Goal: Communication & Community: Answer question/provide support

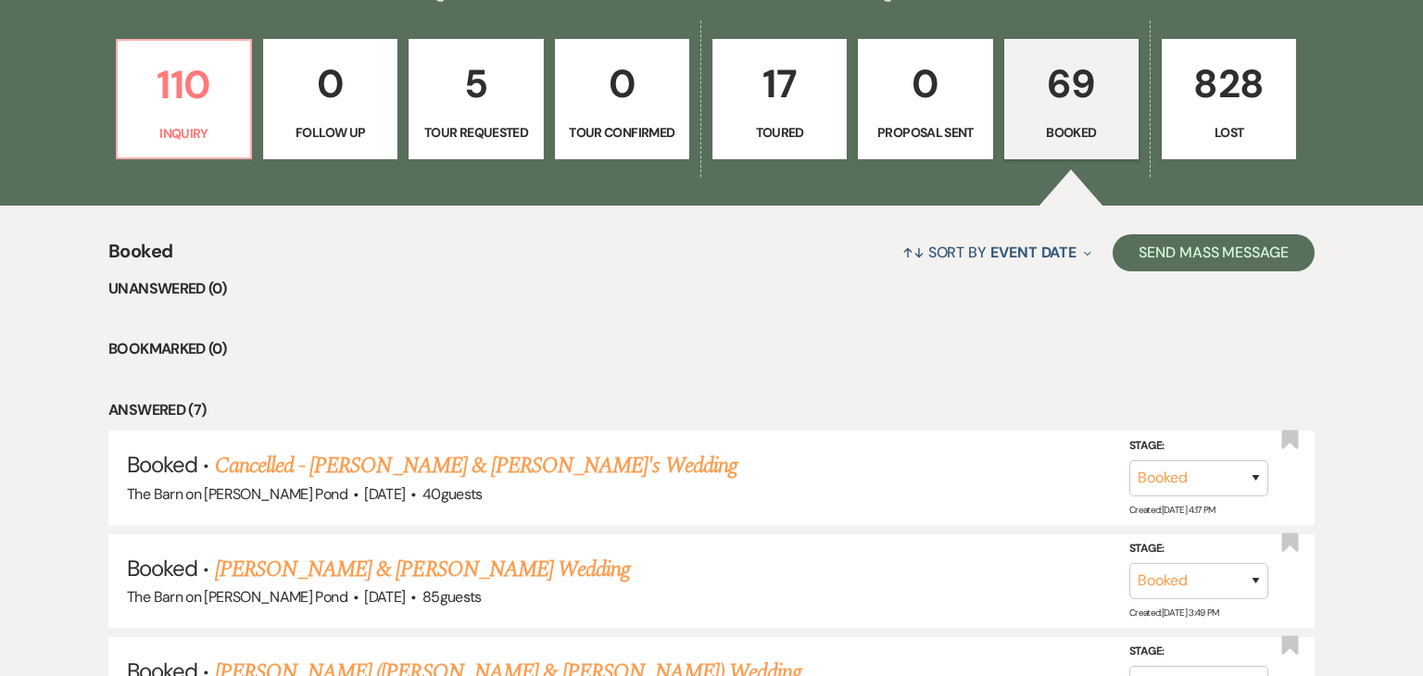
scroll to position [519, 0]
click at [406, 575] on link "[PERSON_NAME] & [PERSON_NAME] Wedding" at bounding box center [422, 569] width 415 height 33
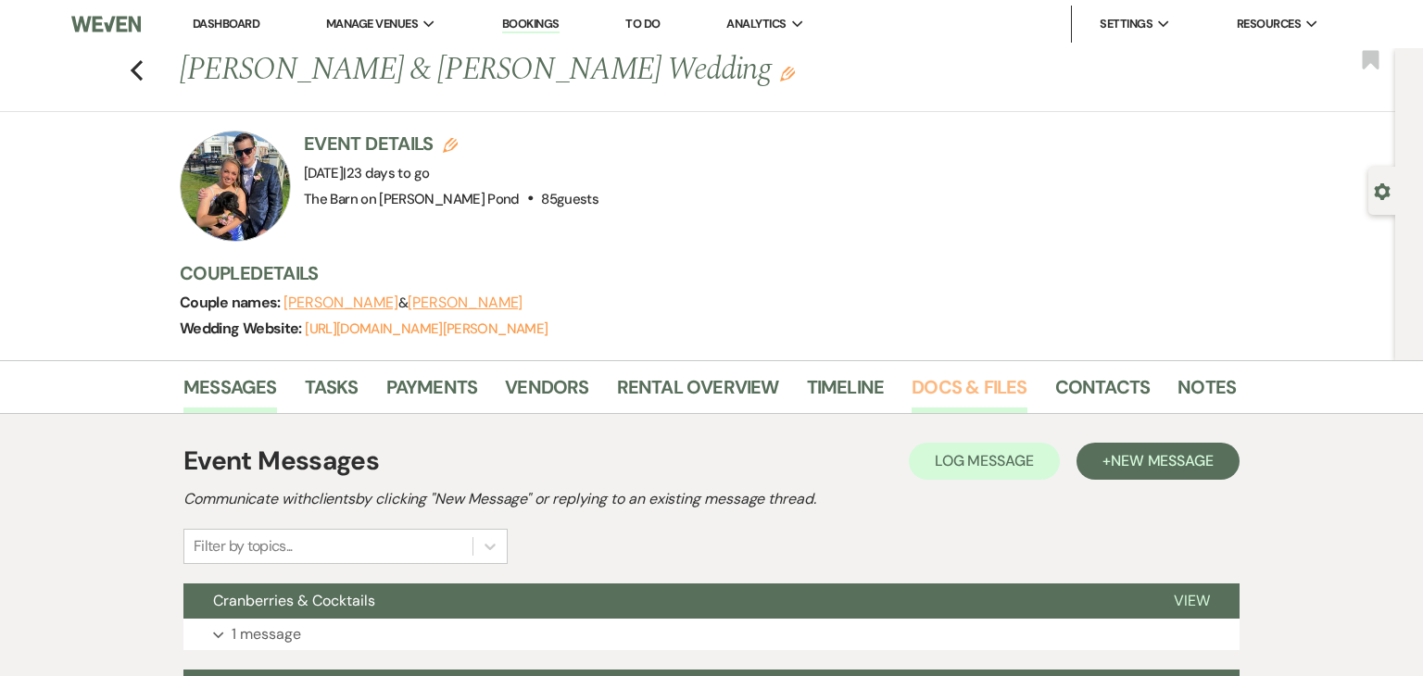
click at [946, 385] on link "Docs & Files" at bounding box center [969, 393] width 115 height 41
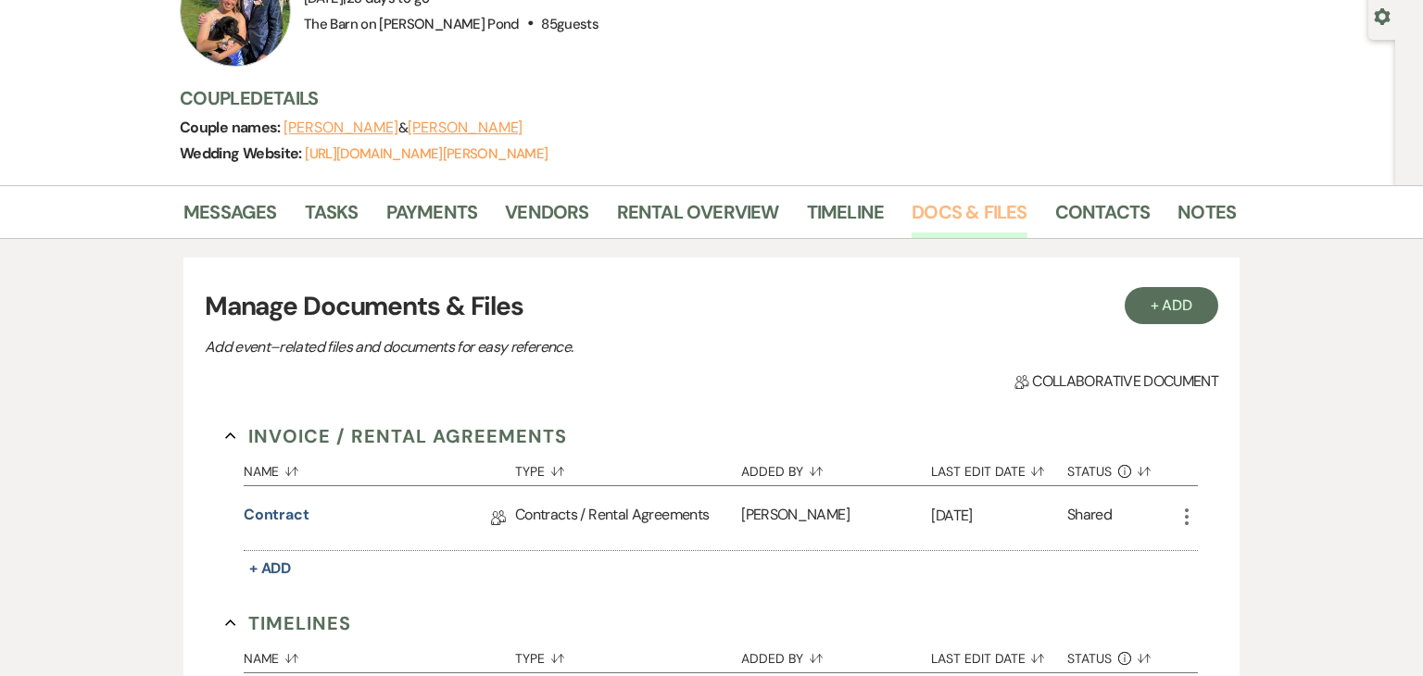
scroll to position [162, 0]
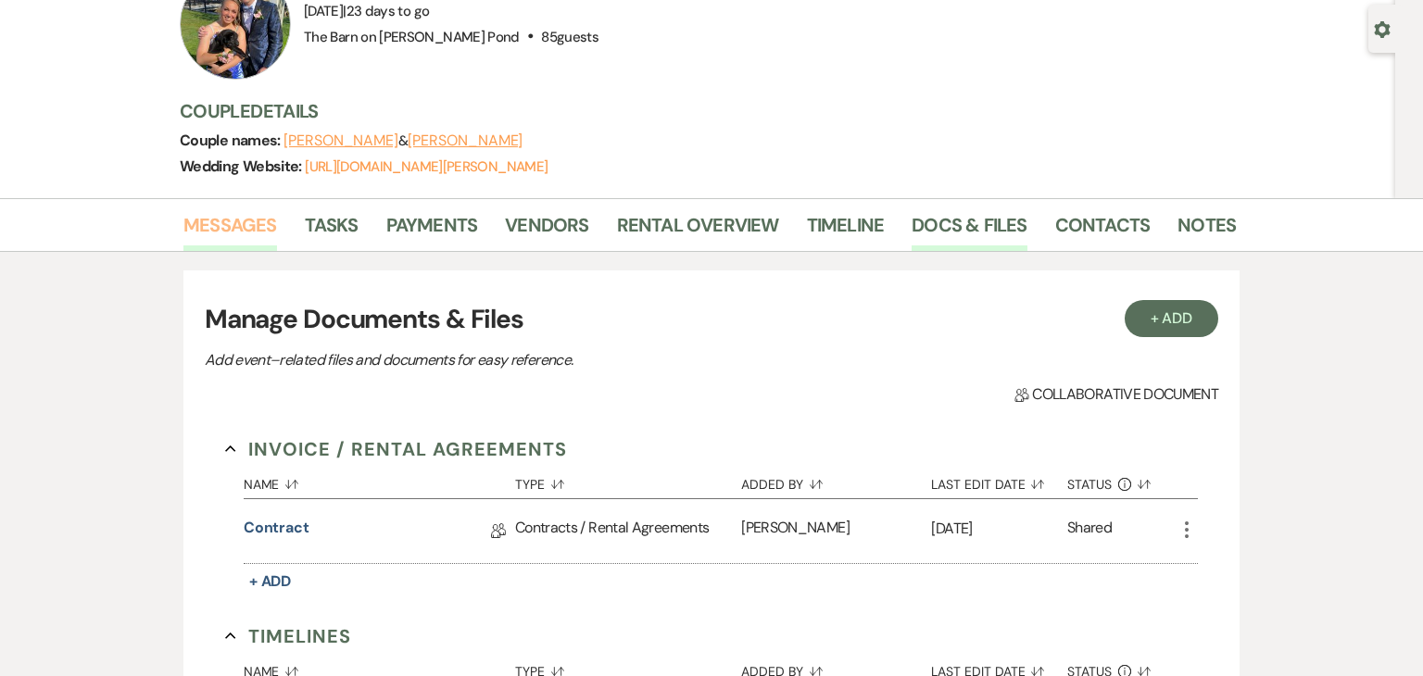
click at [249, 213] on link "Messages" at bounding box center [230, 230] width 94 height 41
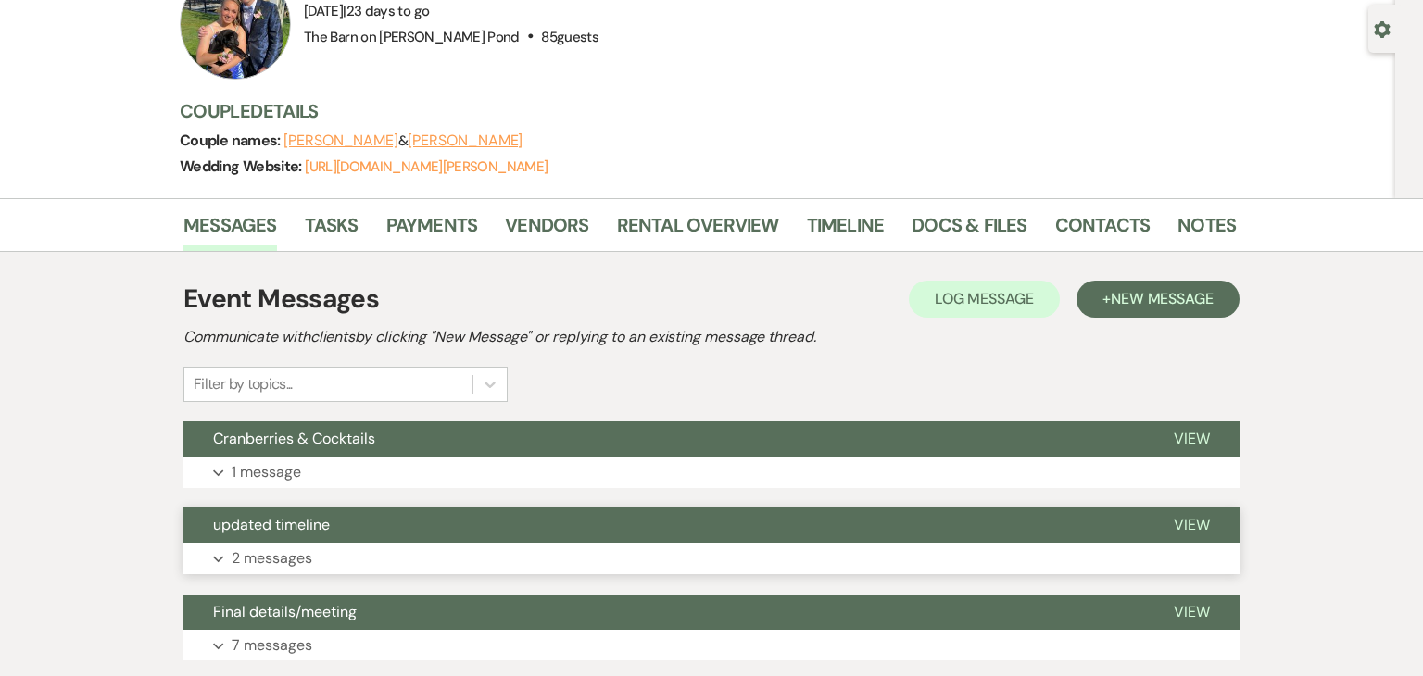
click at [461, 531] on button "updated timeline" at bounding box center [663, 525] width 961 height 35
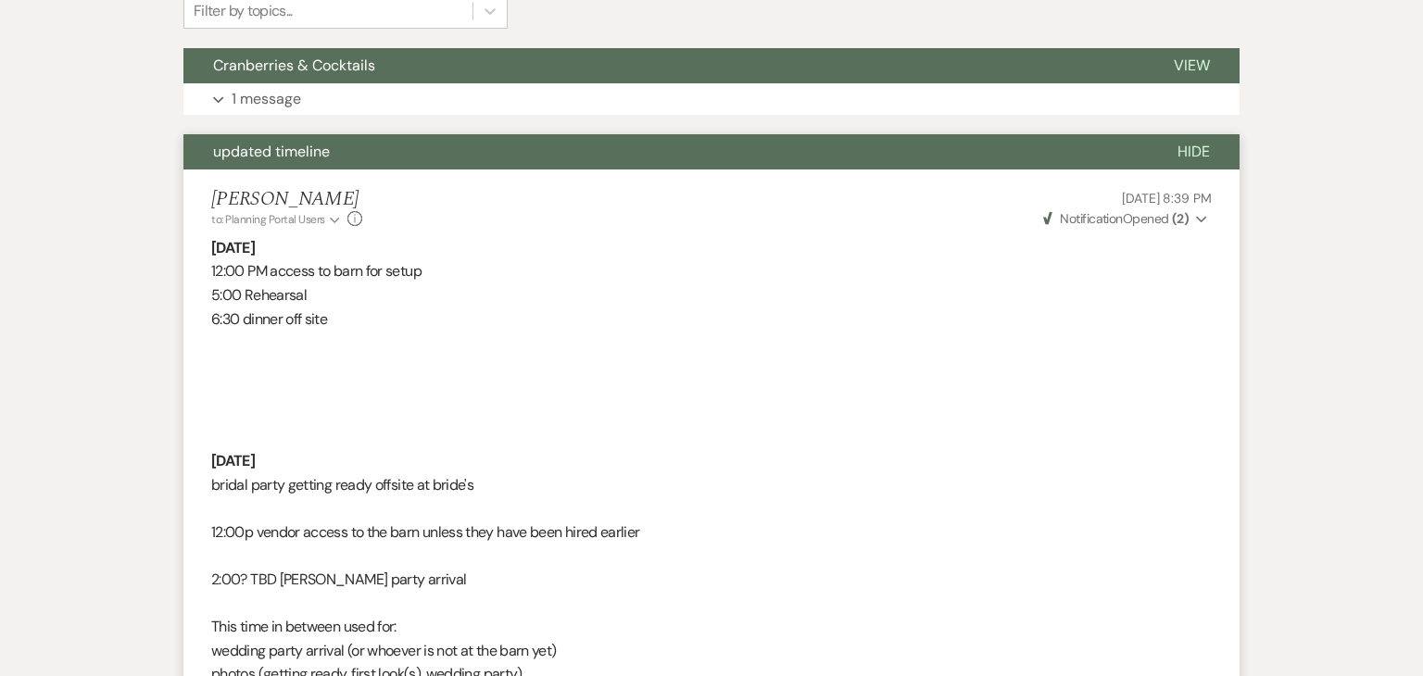
scroll to position [534, 0]
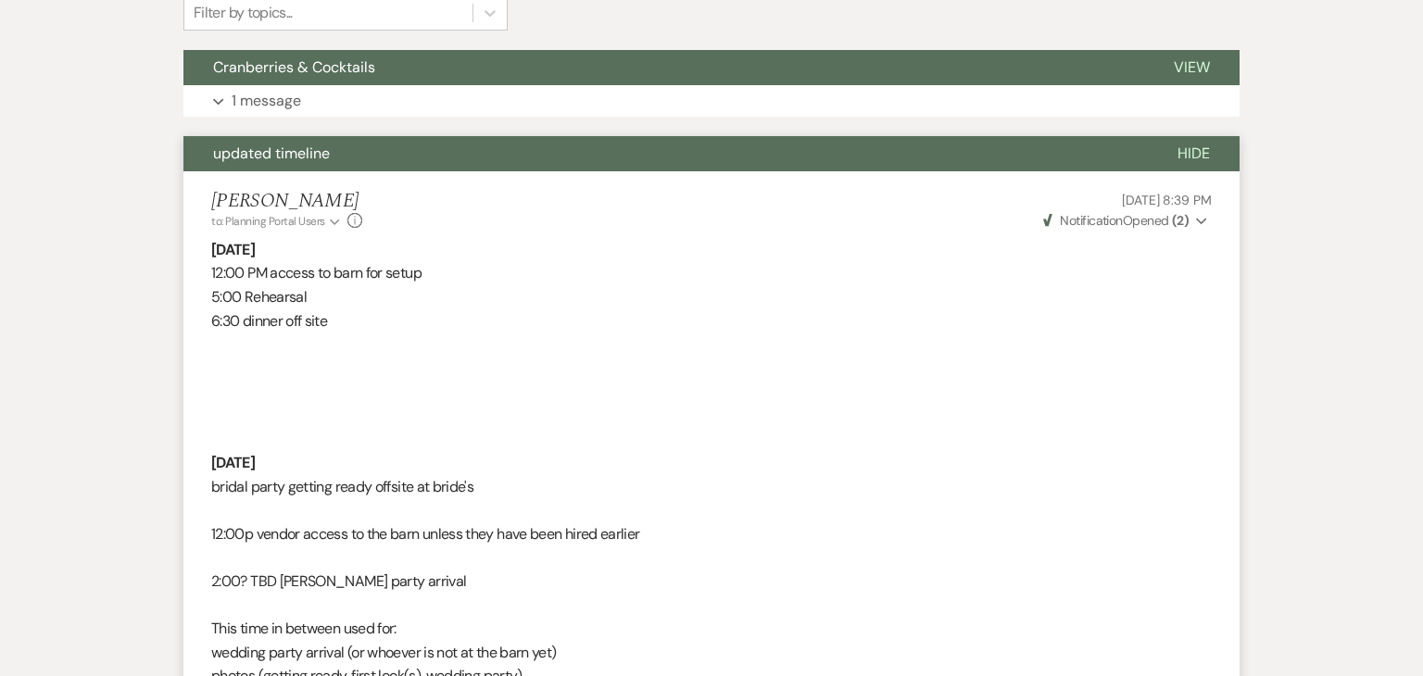
click at [643, 147] on button "updated timeline" at bounding box center [665, 153] width 965 height 35
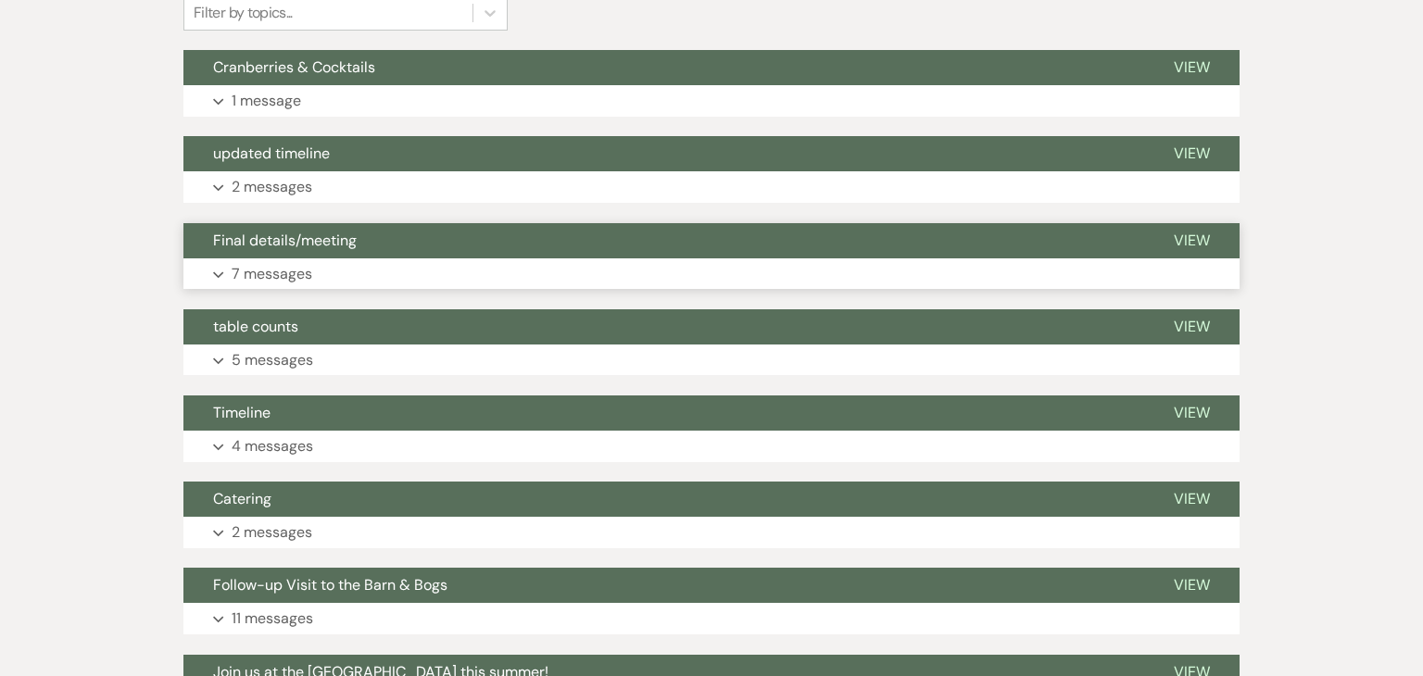
click at [616, 238] on button "Final details/meeting" at bounding box center [663, 240] width 961 height 35
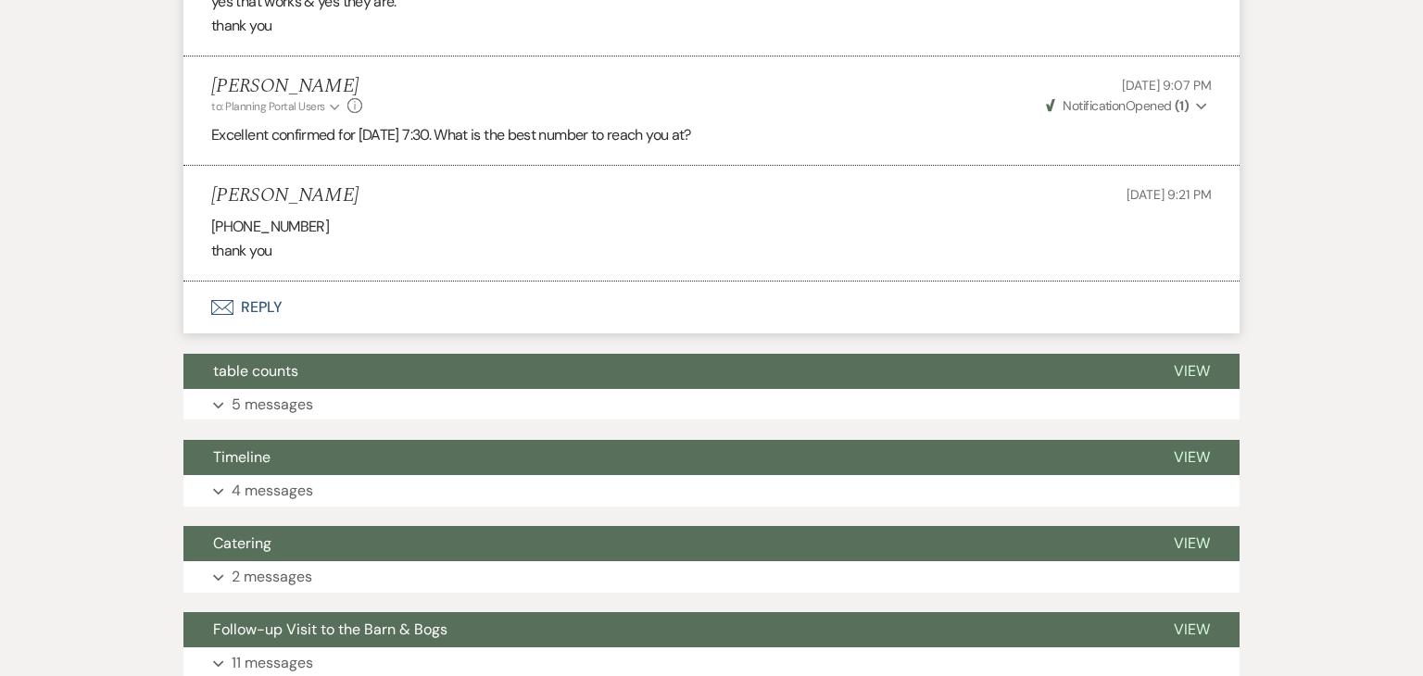
scroll to position [1540, 0]
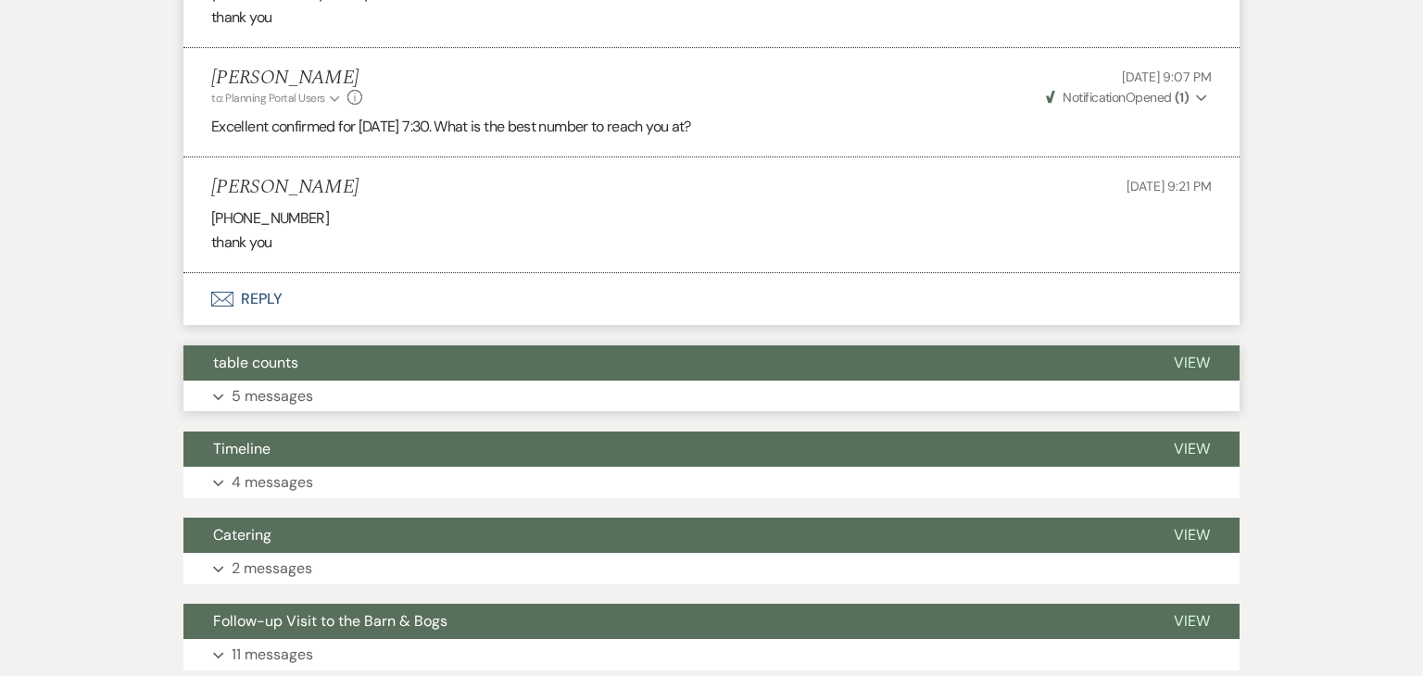
click at [631, 369] on button "table counts" at bounding box center [663, 363] width 961 height 35
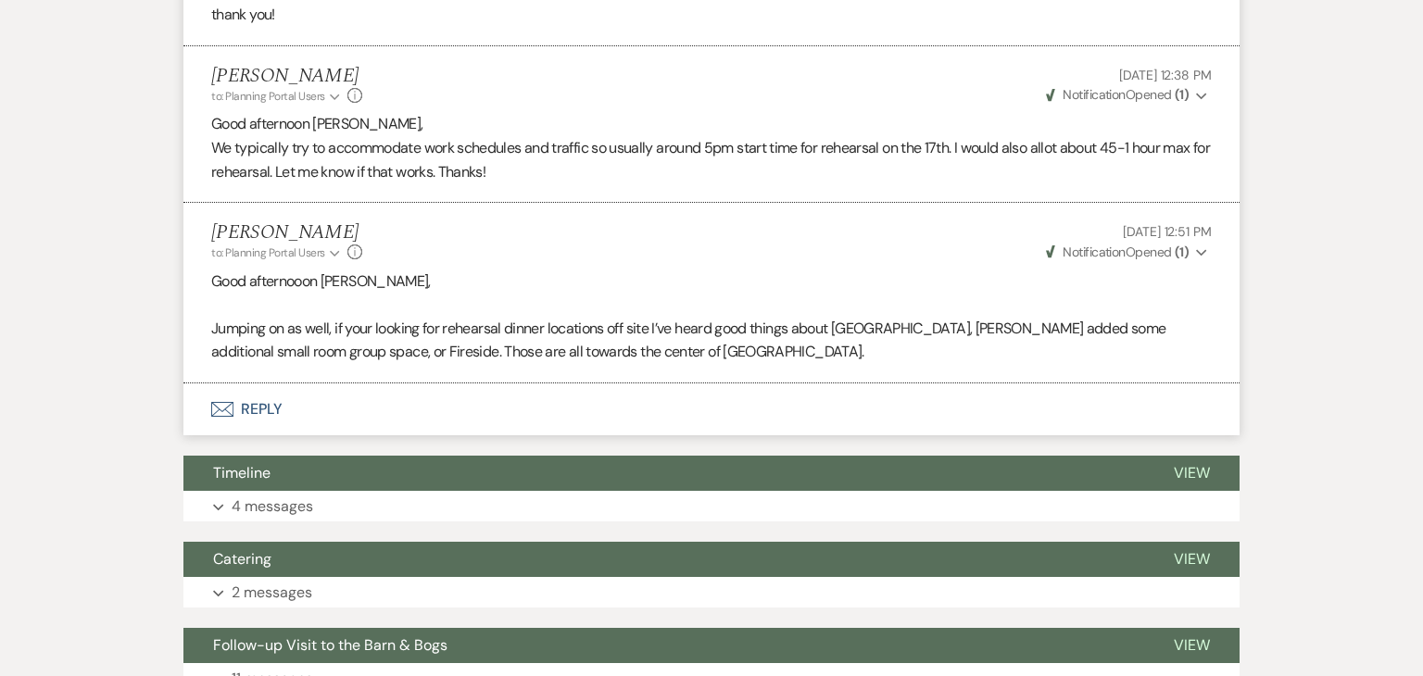
scroll to position [2370, 0]
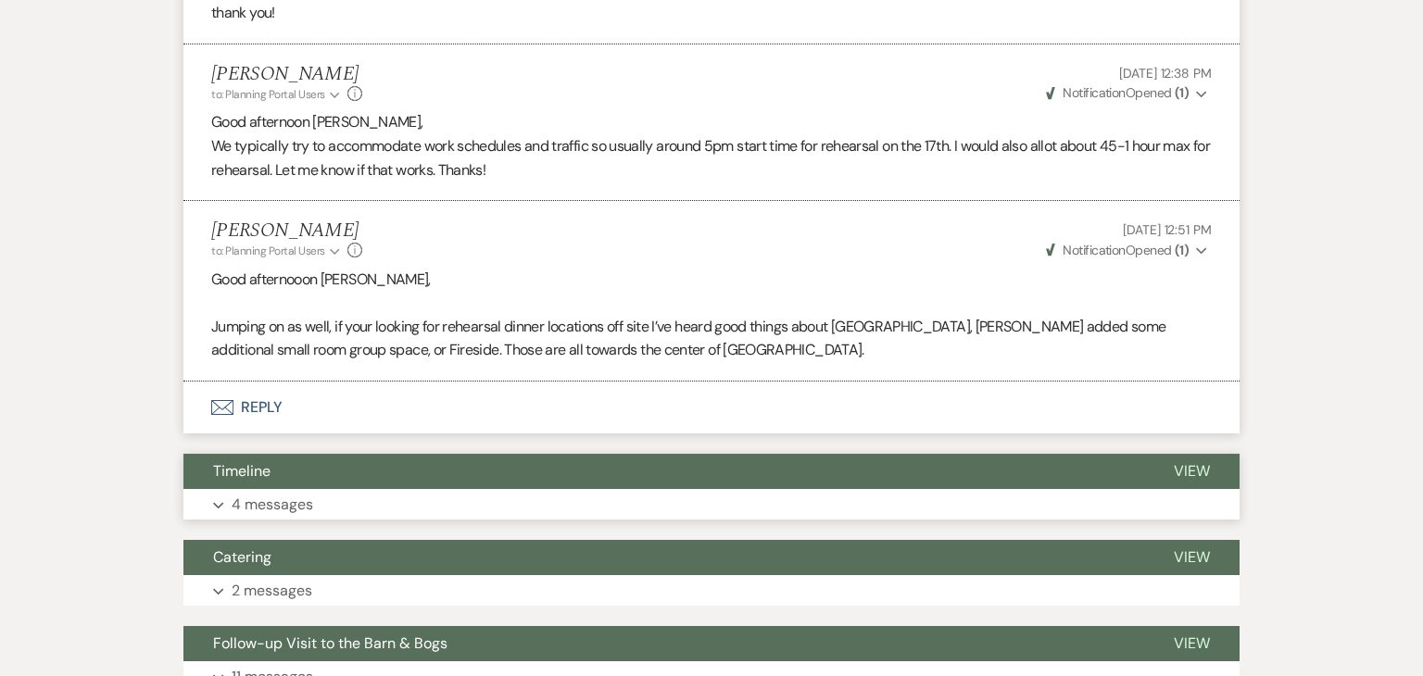
click at [610, 458] on button "Timeline" at bounding box center [663, 471] width 961 height 35
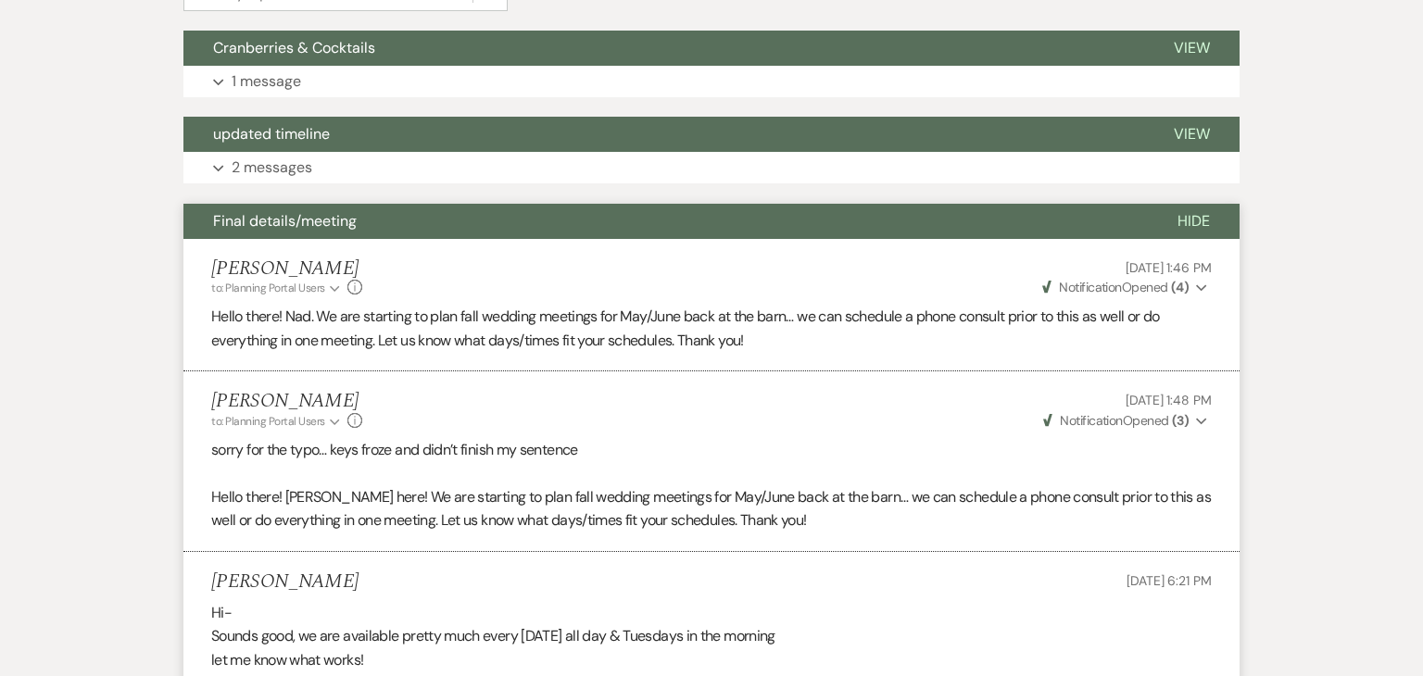
scroll to position [0, 0]
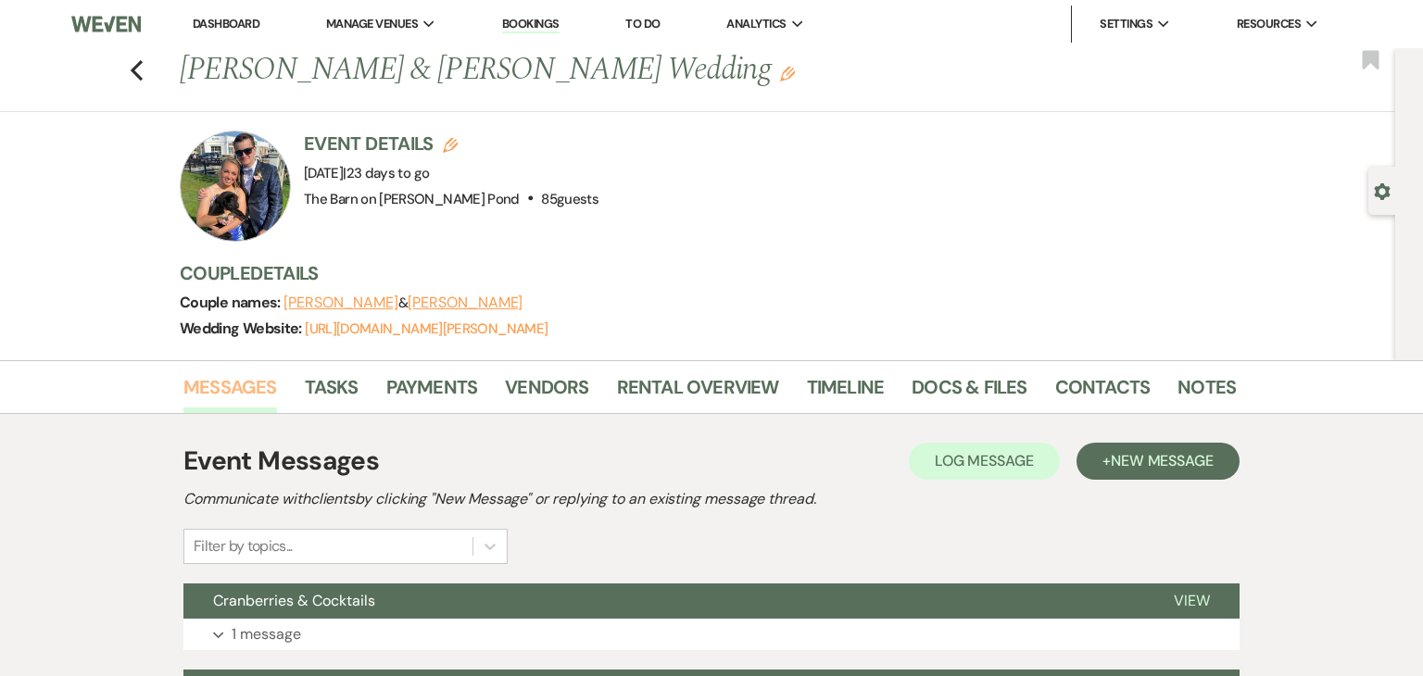
click at [226, 396] on link "Messages" at bounding box center [230, 393] width 94 height 41
click at [1114, 470] on button "+ New Message" at bounding box center [1158, 461] width 163 height 37
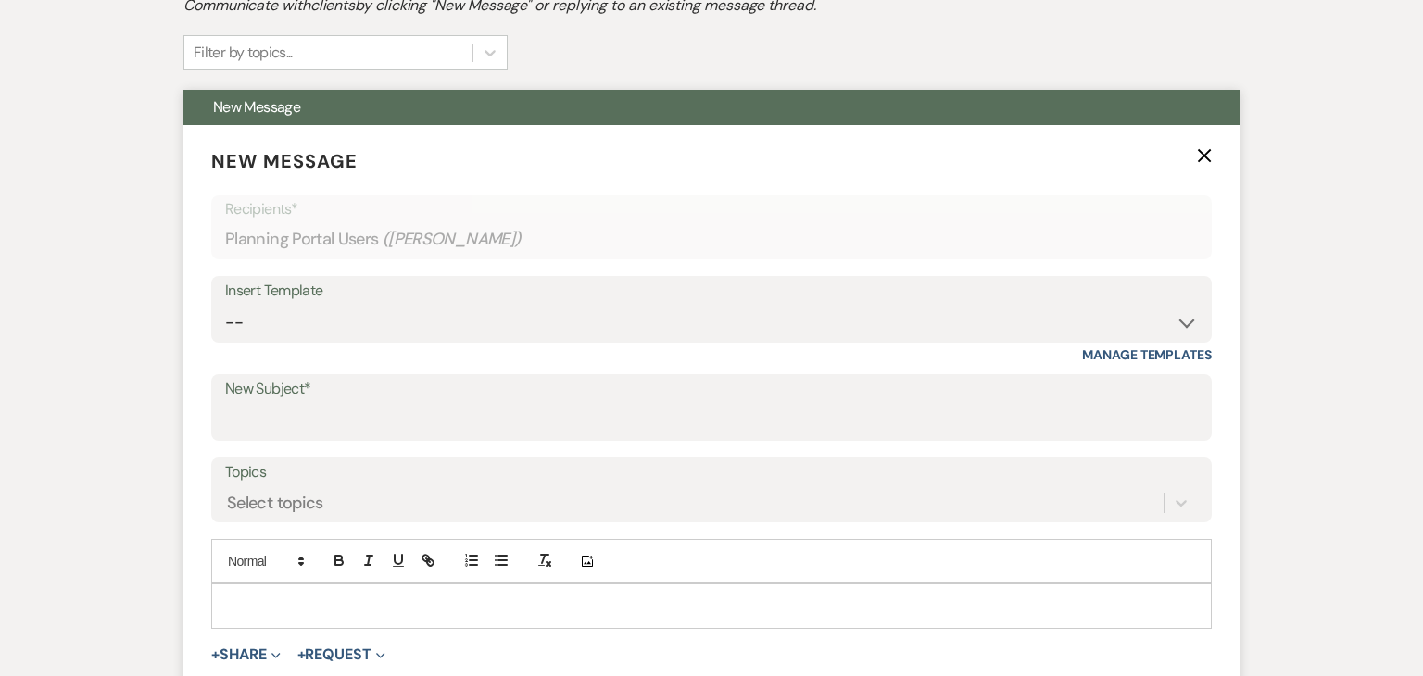
scroll to position [493, 0]
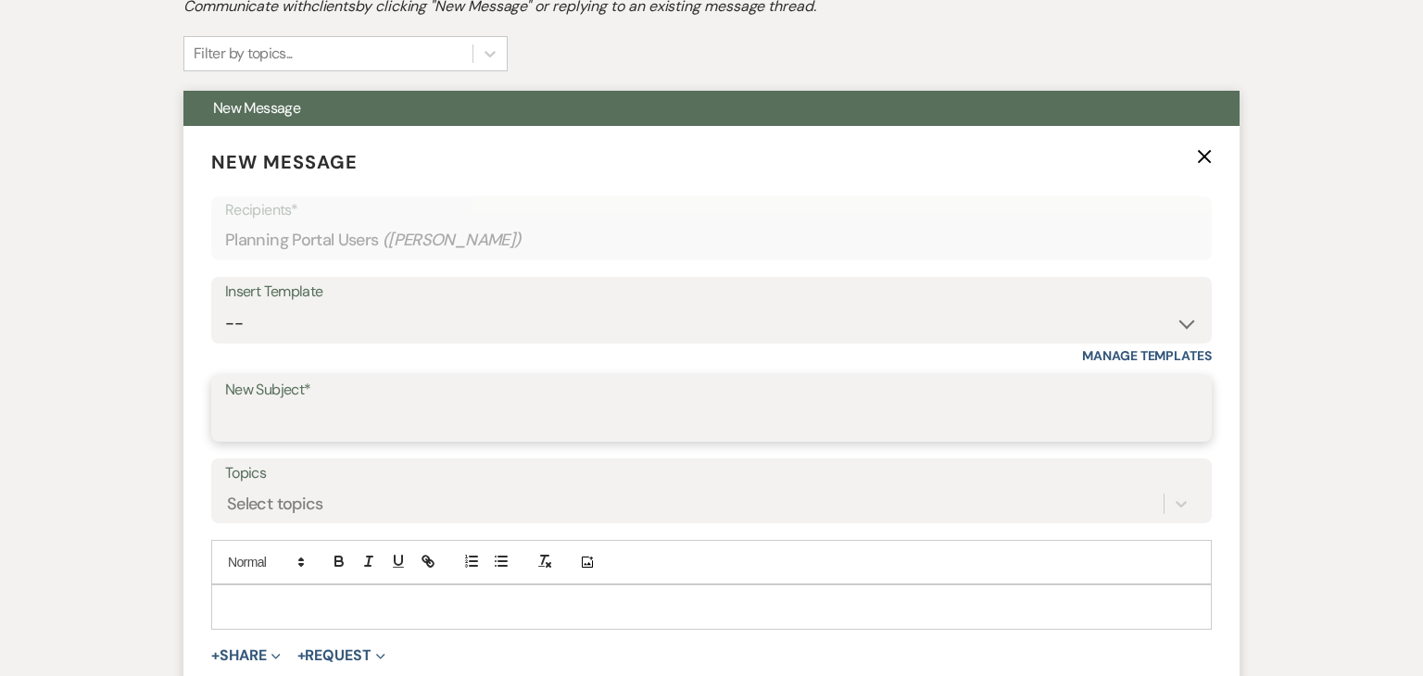
click at [553, 421] on input "New Subject*" at bounding box center [711, 422] width 973 height 36
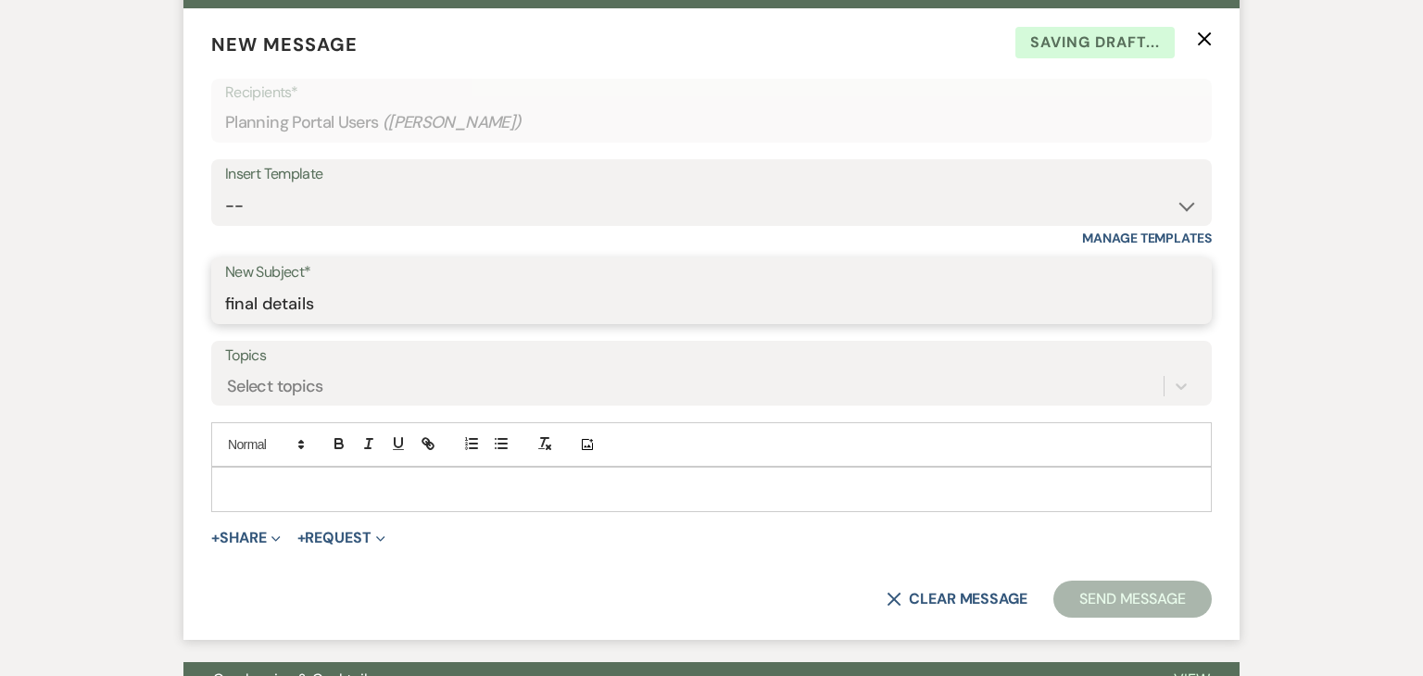
scroll to position [610, 0]
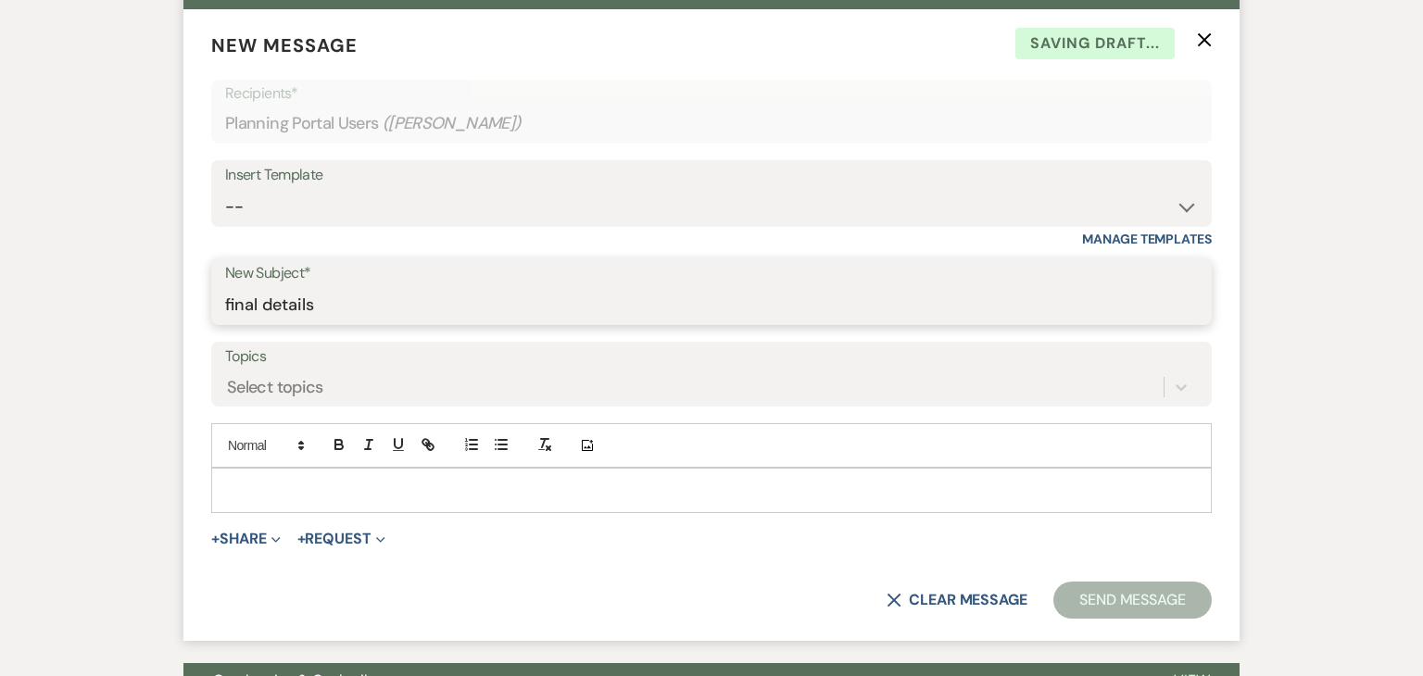
type input "final details"
click at [481, 480] on p at bounding box center [711, 490] width 971 height 20
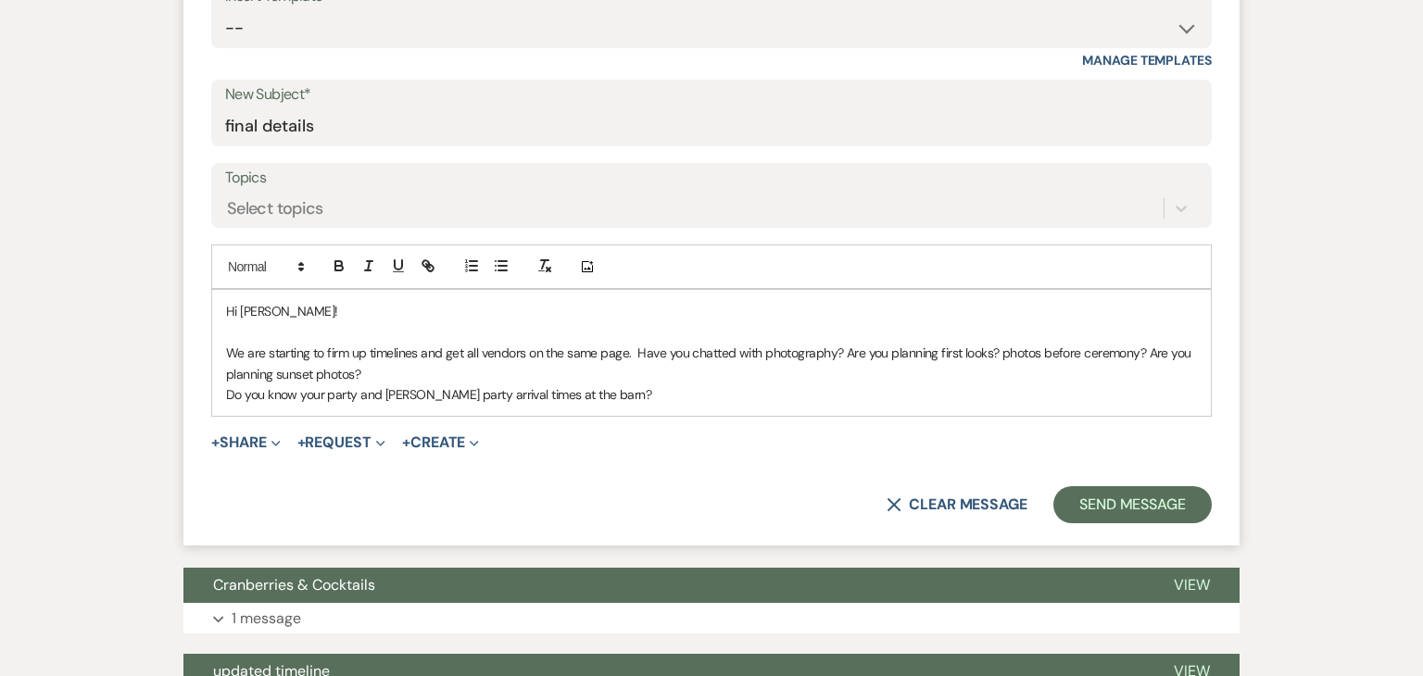
scroll to position [793, 0]
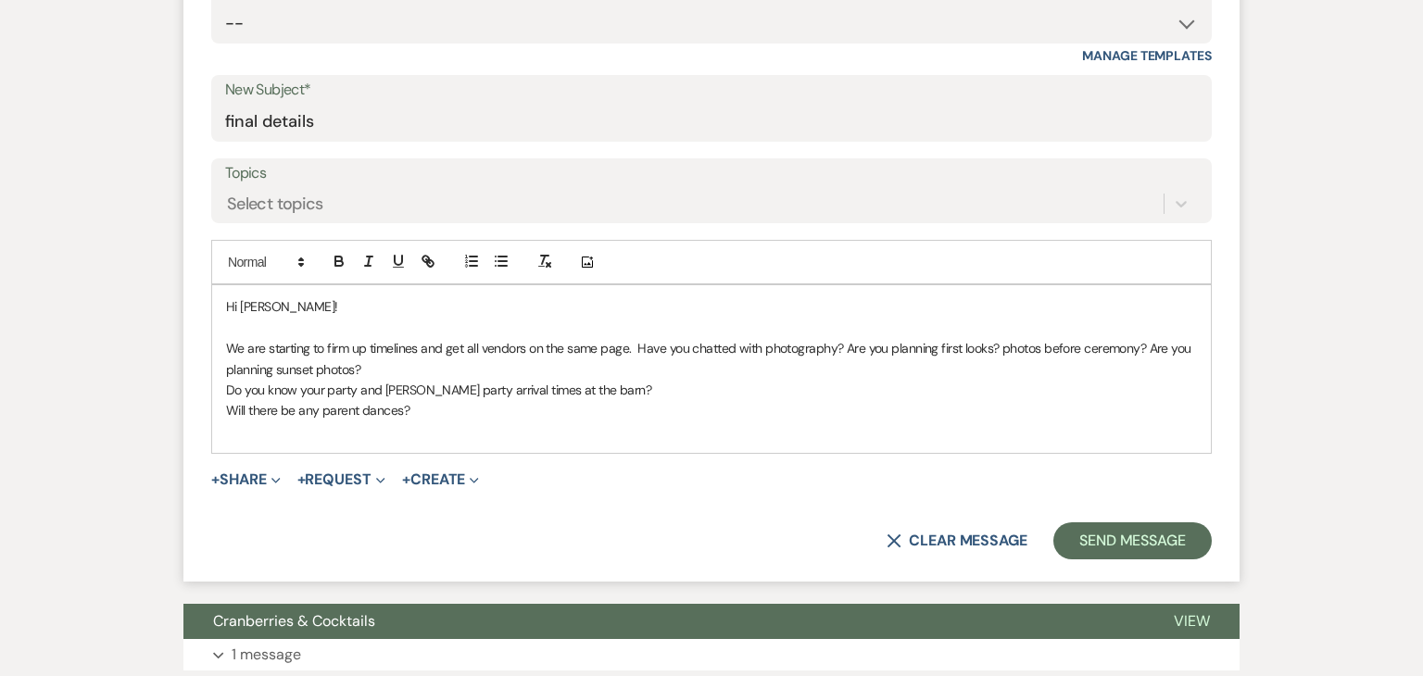
click at [360, 409] on p "Will there be any parent dances?" at bounding box center [711, 410] width 971 height 20
click at [230, 406] on p "Will there be any parent/ special dances?" at bounding box center [711, 410] width 971 height 20
click at [606, 387] on p "Do you know your party and [PERSON_NAME] party arrival times at the barn?" at bounding box center [711, 390] width 971 height 20
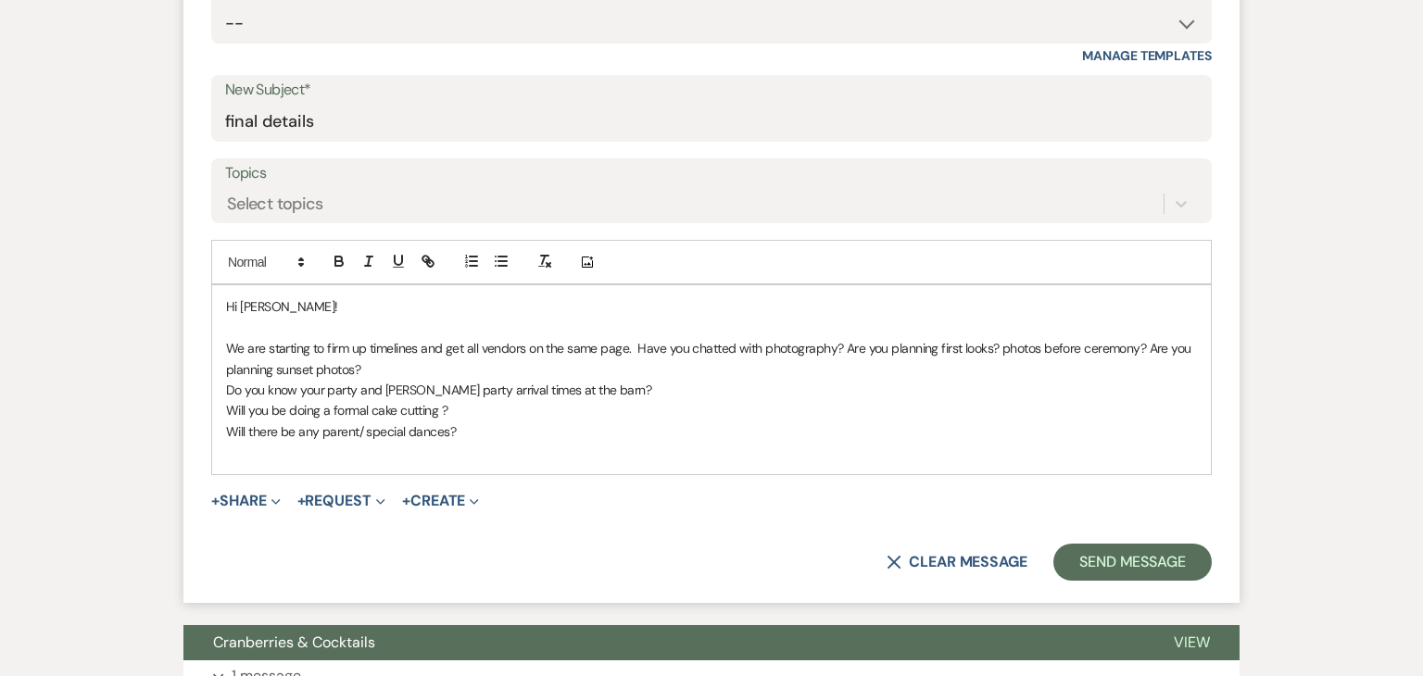
click at [599, 427] on p "Will there be any parent/ special dances?" at bounding box center [711, 432] width 971 height 20
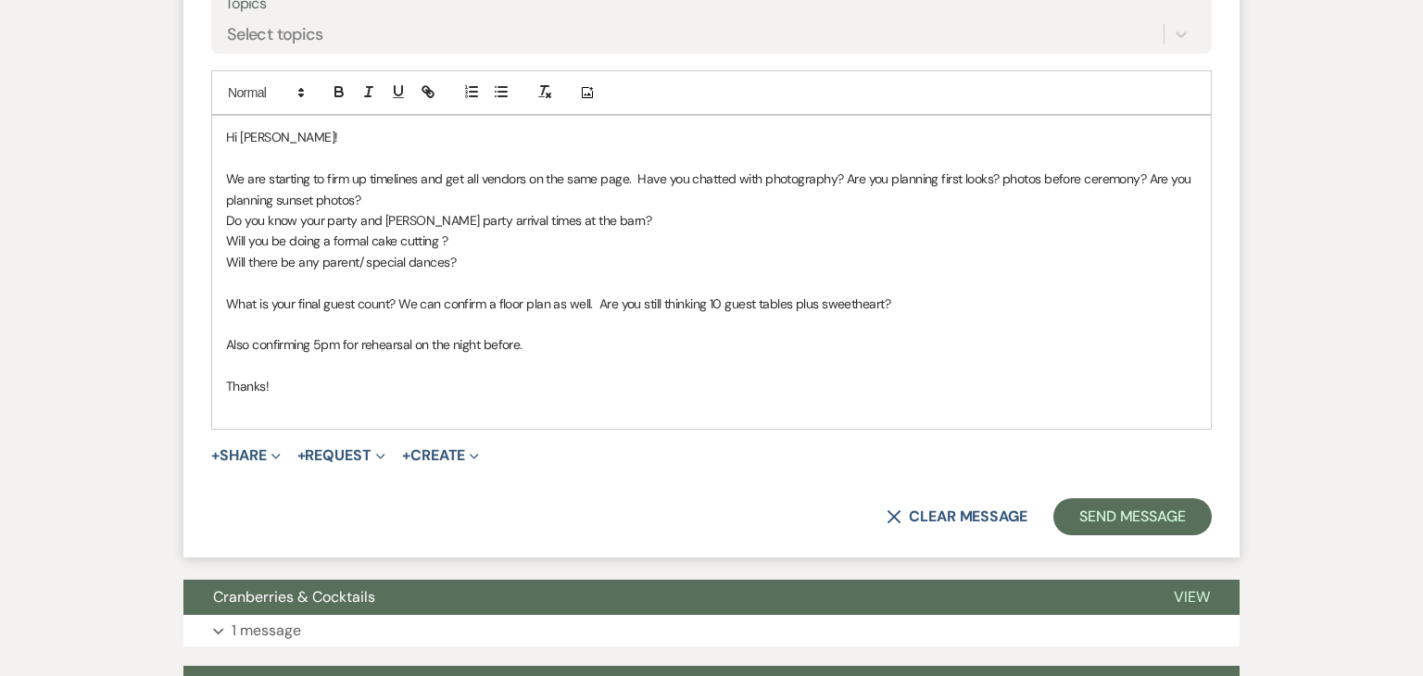
scroll to position [971, 0]
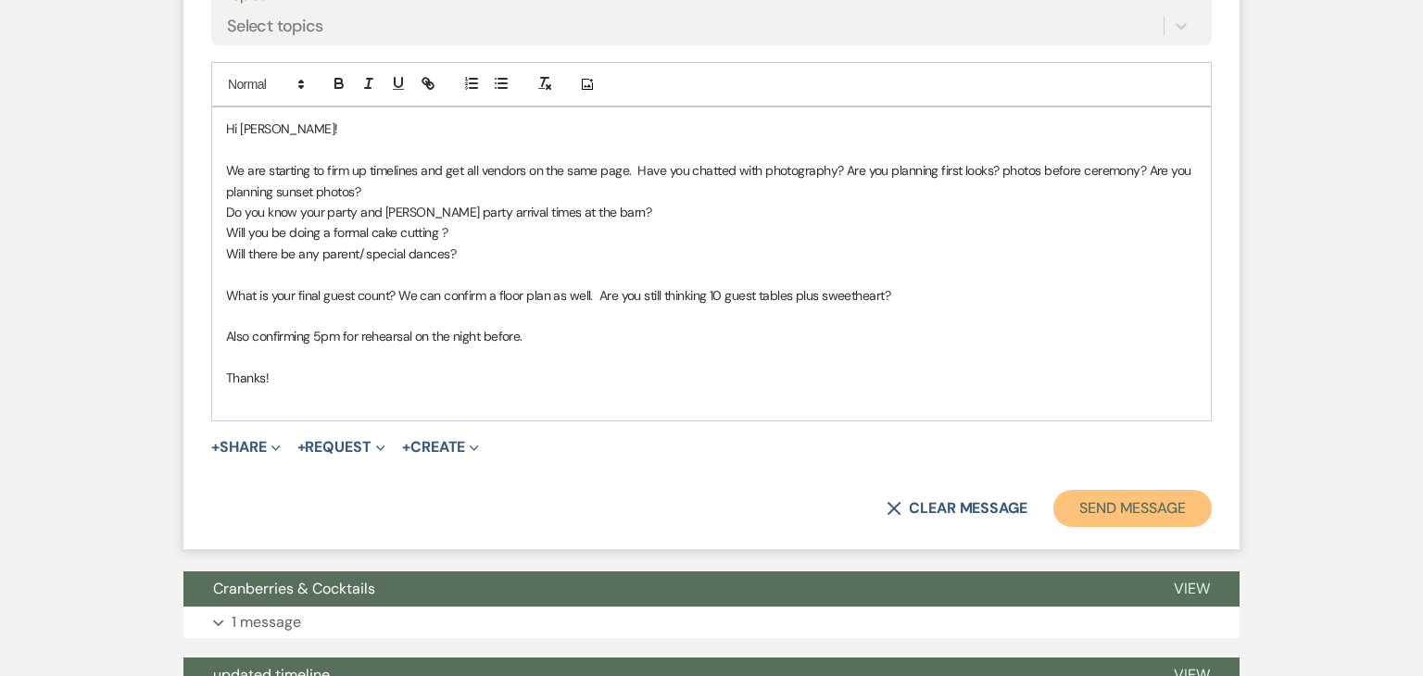
click at [1106, 499] on button "Send Message" at bounding box center [1133, 508] width 158 height 37
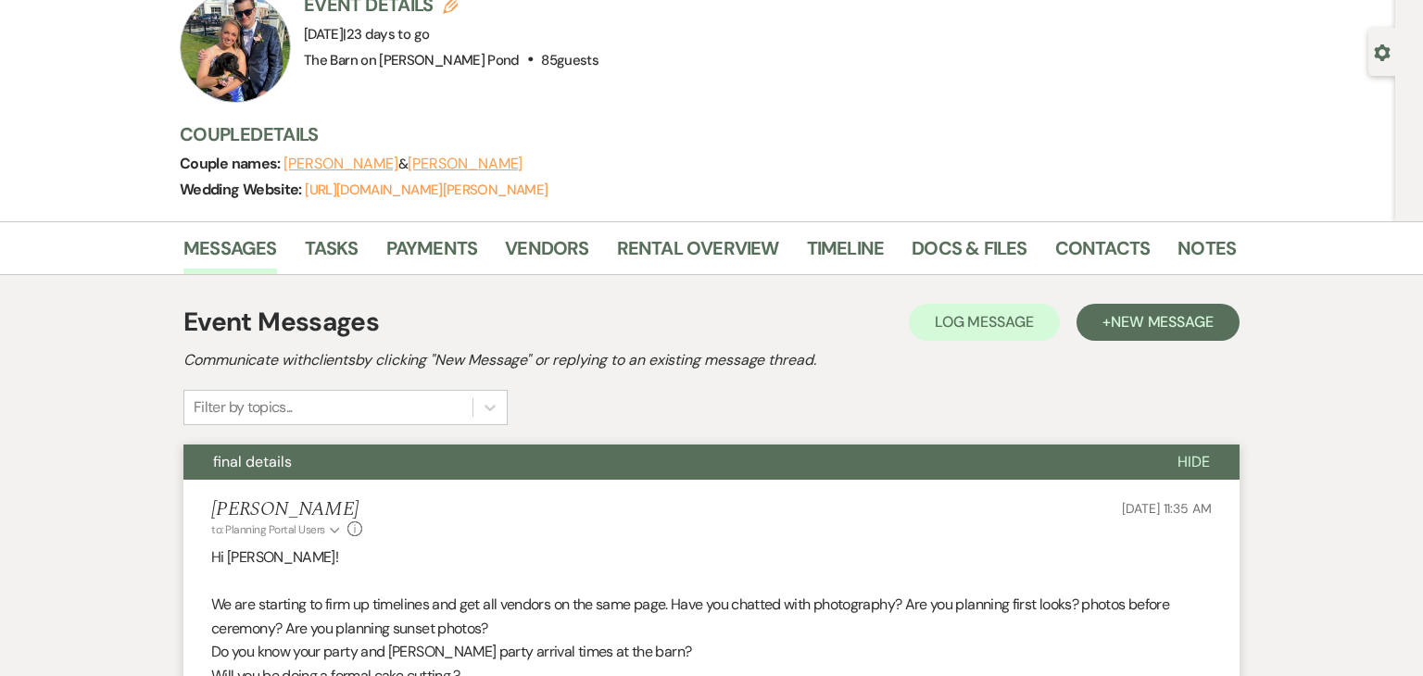
scroll to position [135, 0]
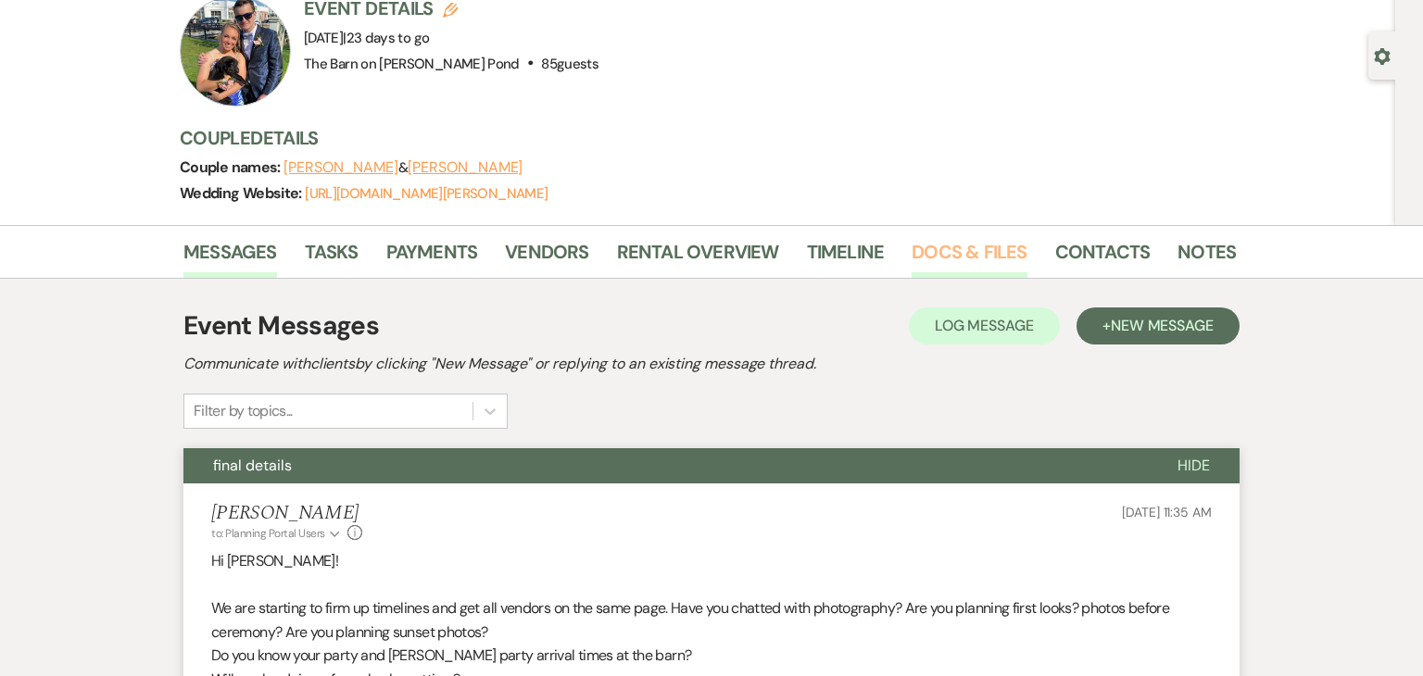
click at [964, 247] on link "Docs & Files" at bounding box center [969, 257] width 115 height 41
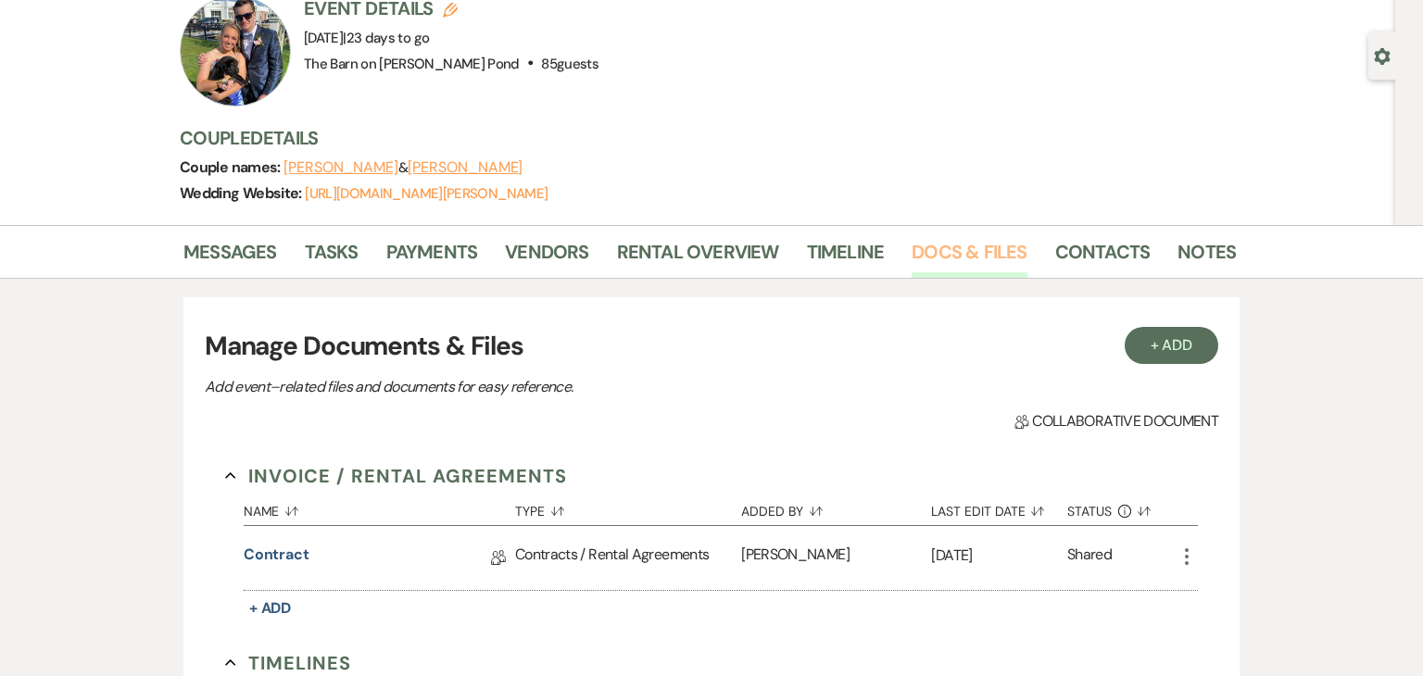
click at [964, 247] on link "Docs & Files" at bounding box center [969, 257] width 115 height 41
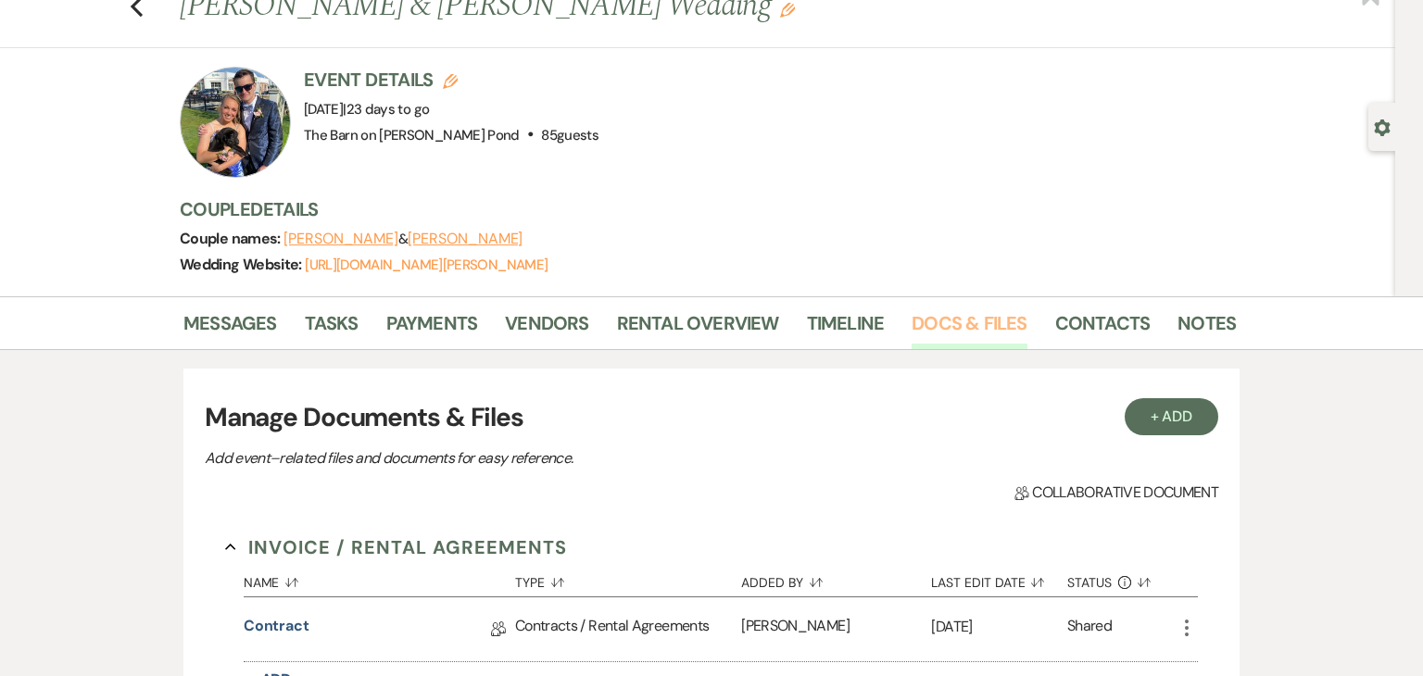
scroll to position [46, 0]
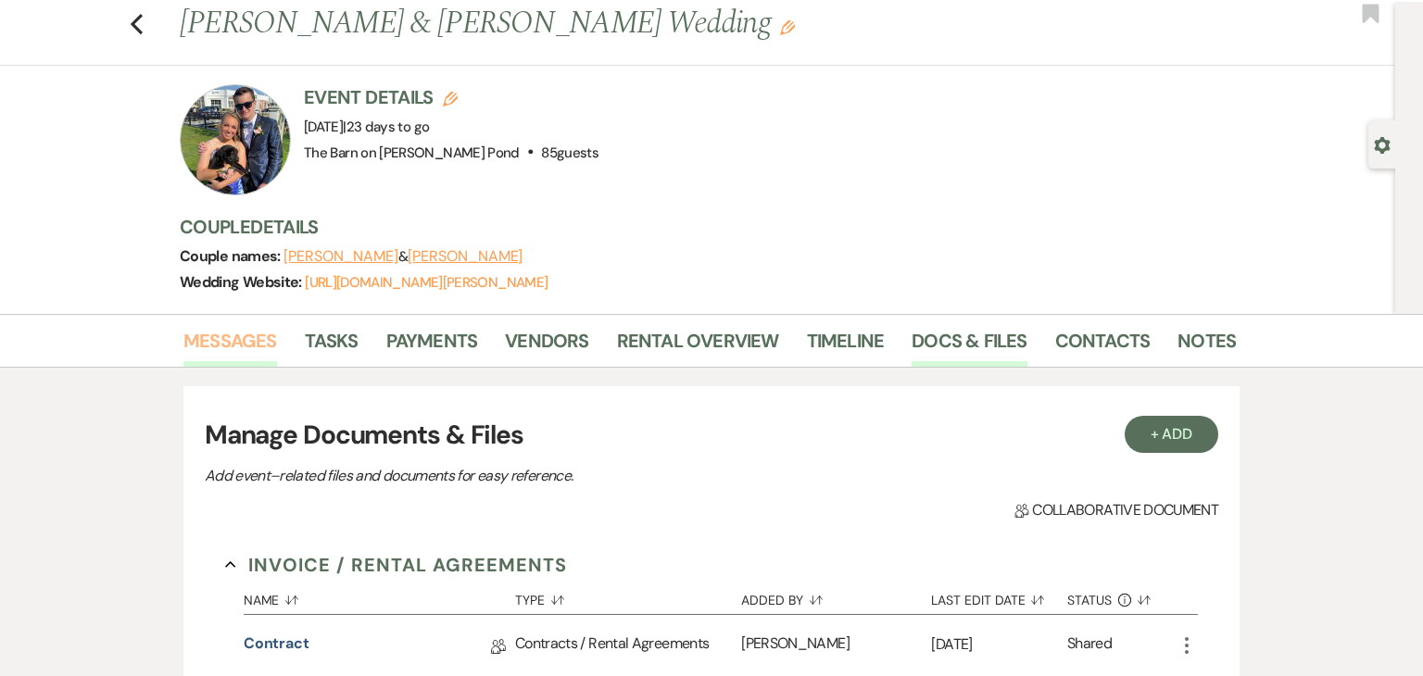
click at [201, 339] on link "Messages" at bounding box center [230, 346] width 94 height 41
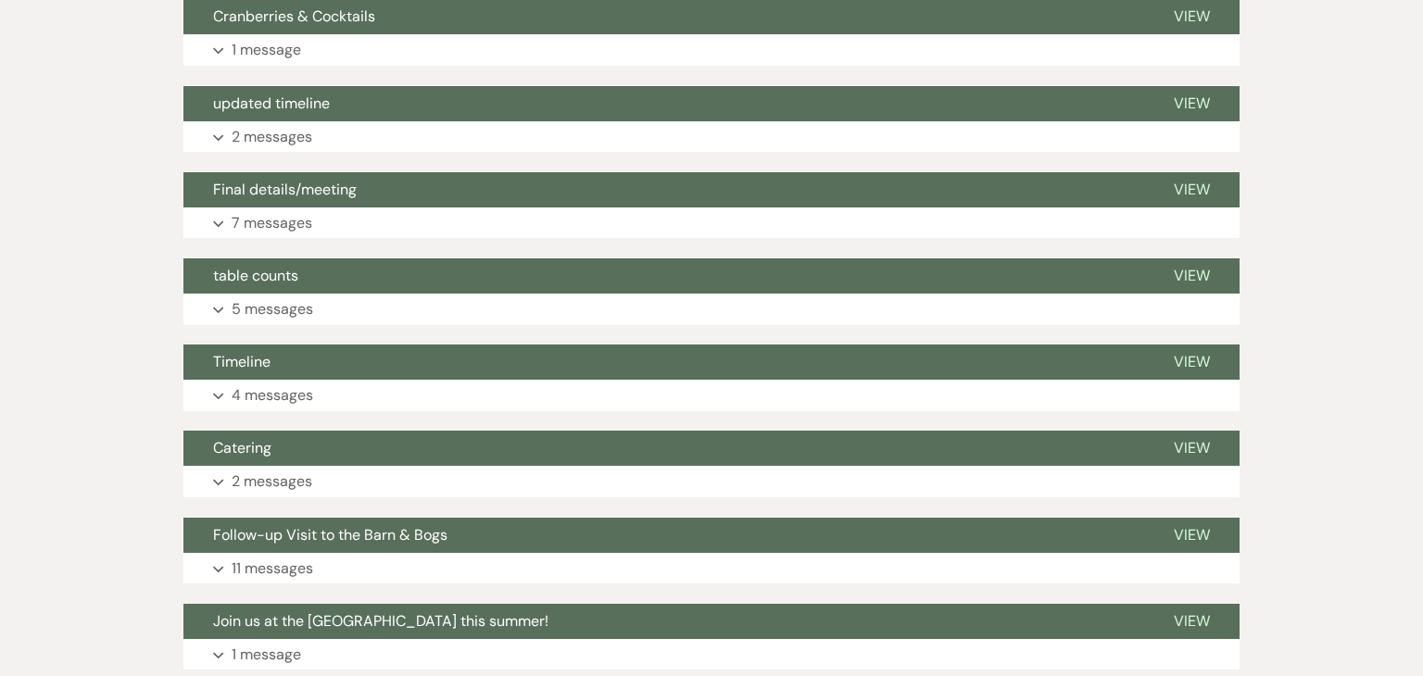
scroll to position [675, 0]
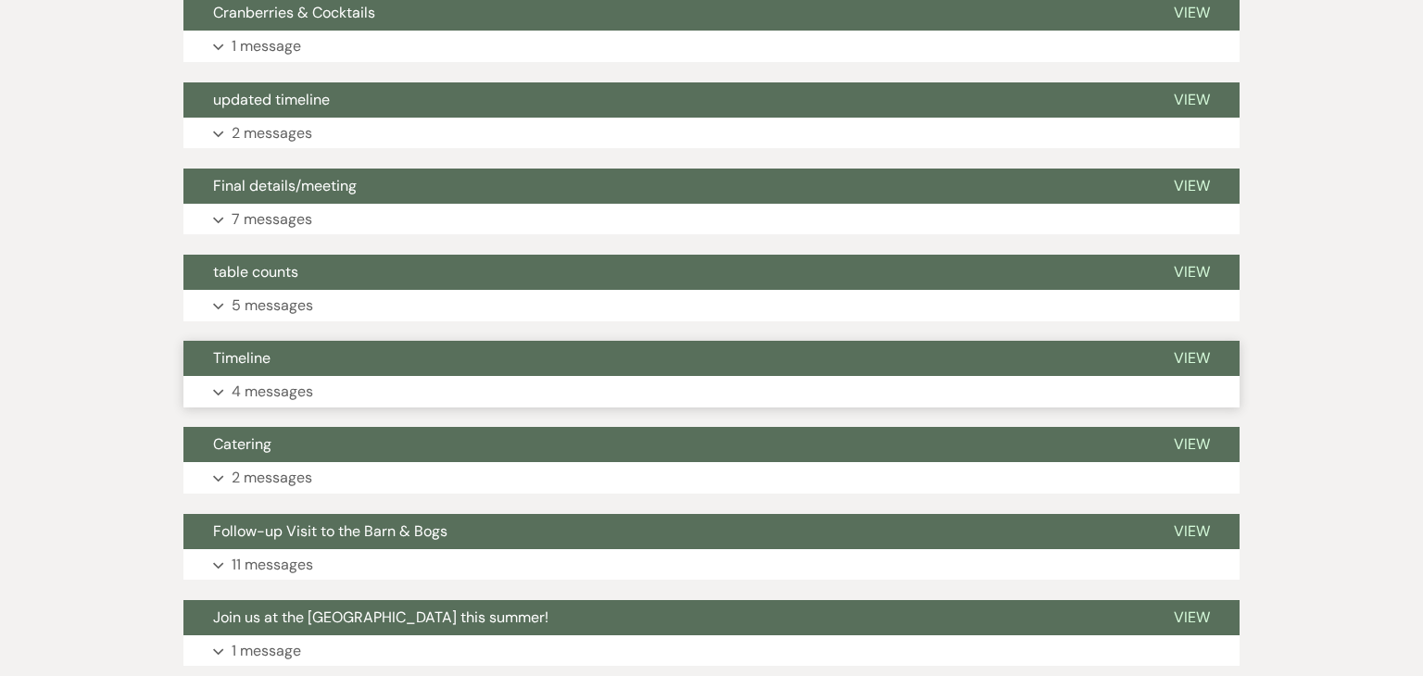
click at [654, 366] on button "Timeline" at bounding box center [663, 358] width 961 height 35
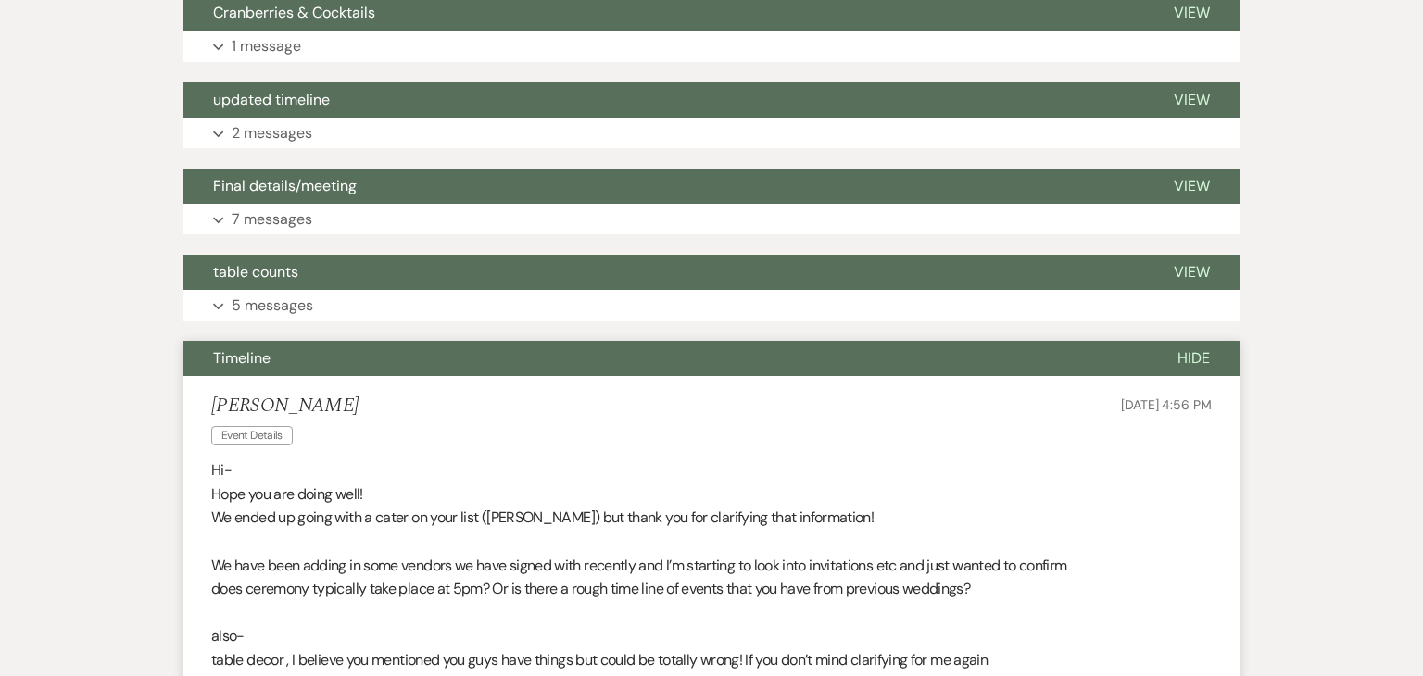
click at [654, 366] on button "Timeline" at bounding box center [665, 358] width 965 height 35
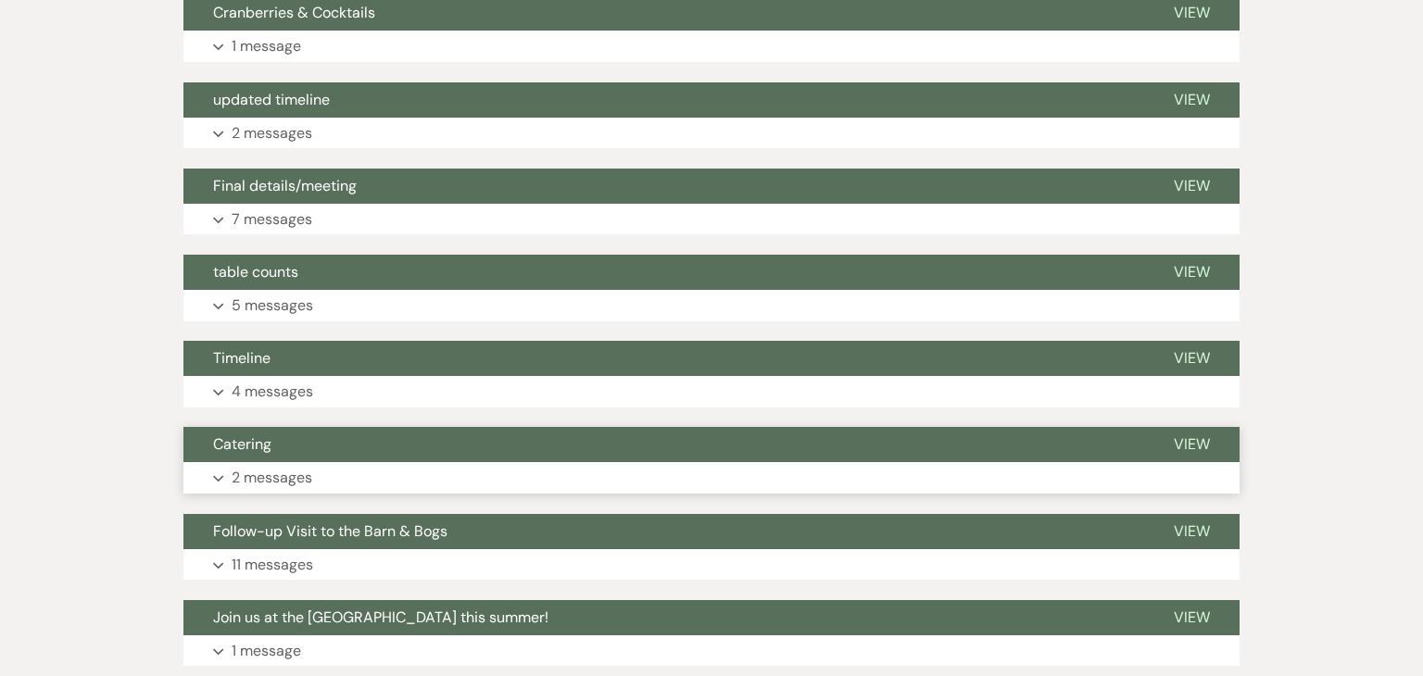
click at [642, 441] on button "Catering" at bounding box center [663, 444] width 961 height 35
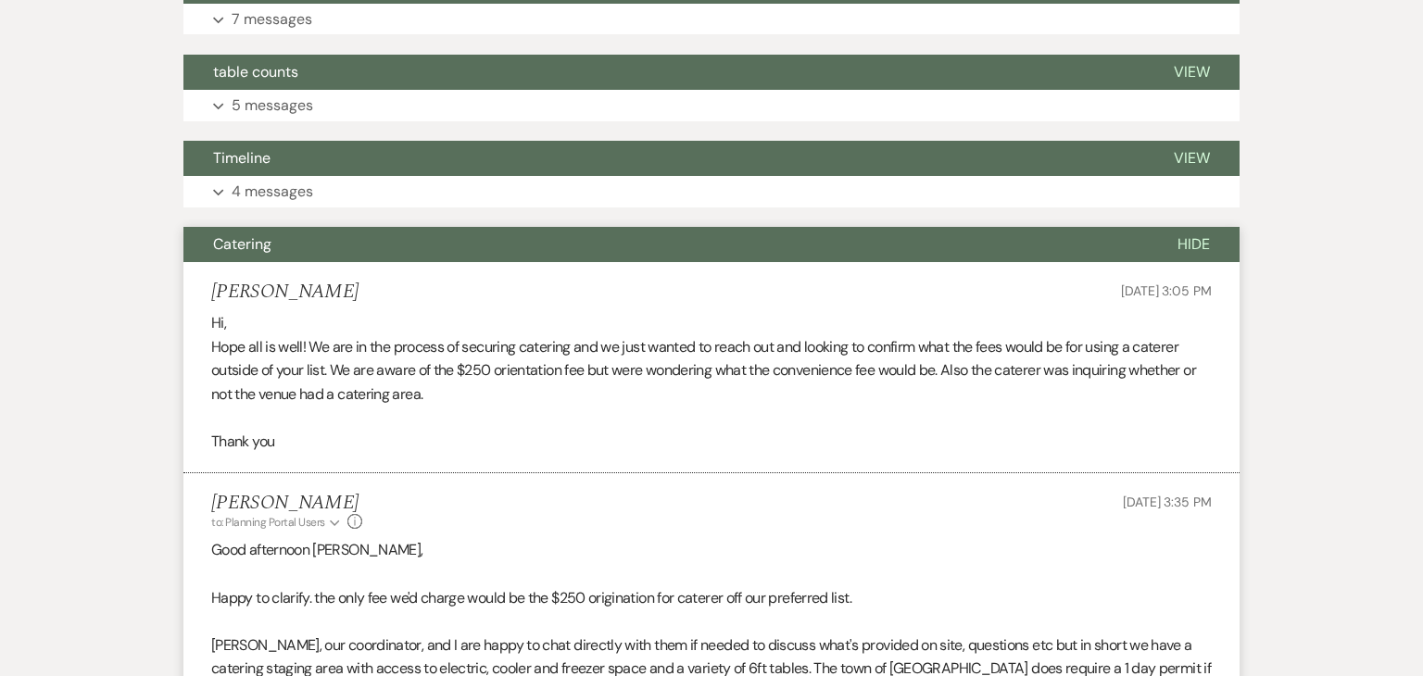
scroll to position [877, 0]
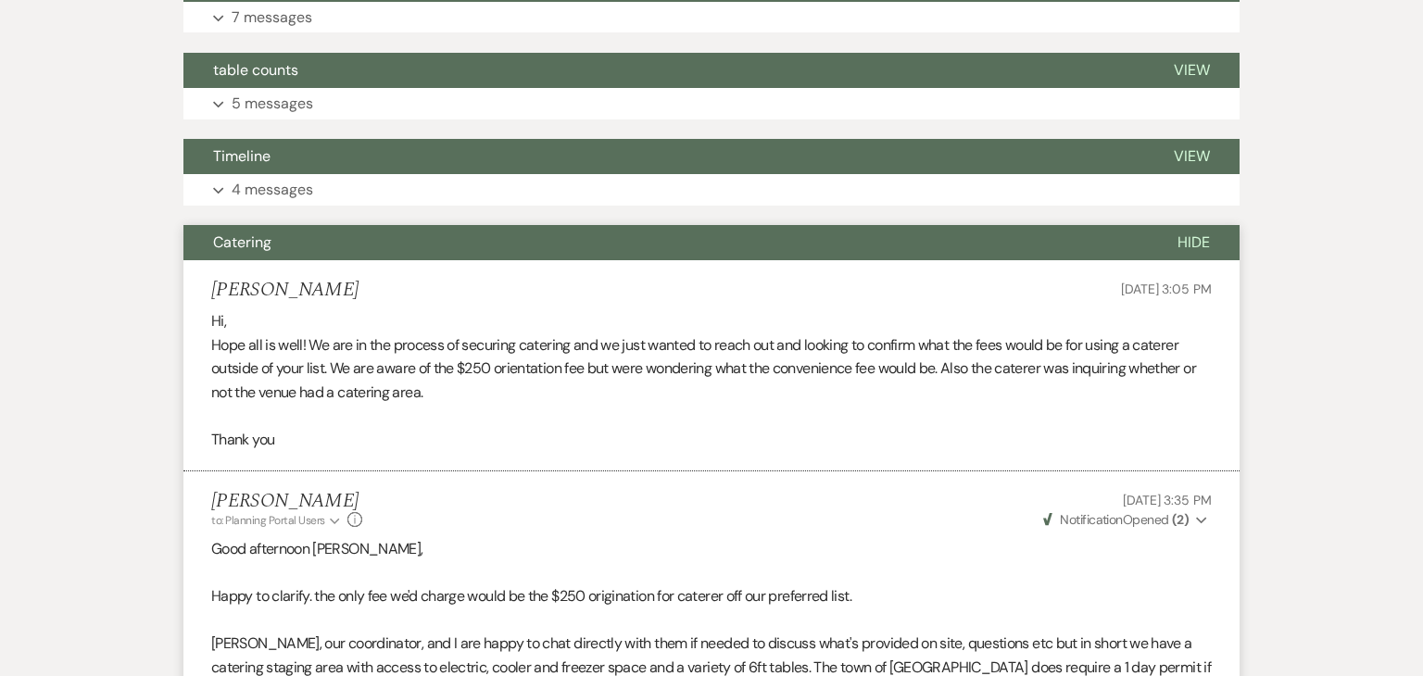
click at [727, 253] on button "Catering" at bounding box center [665, 242] width 965 height 35
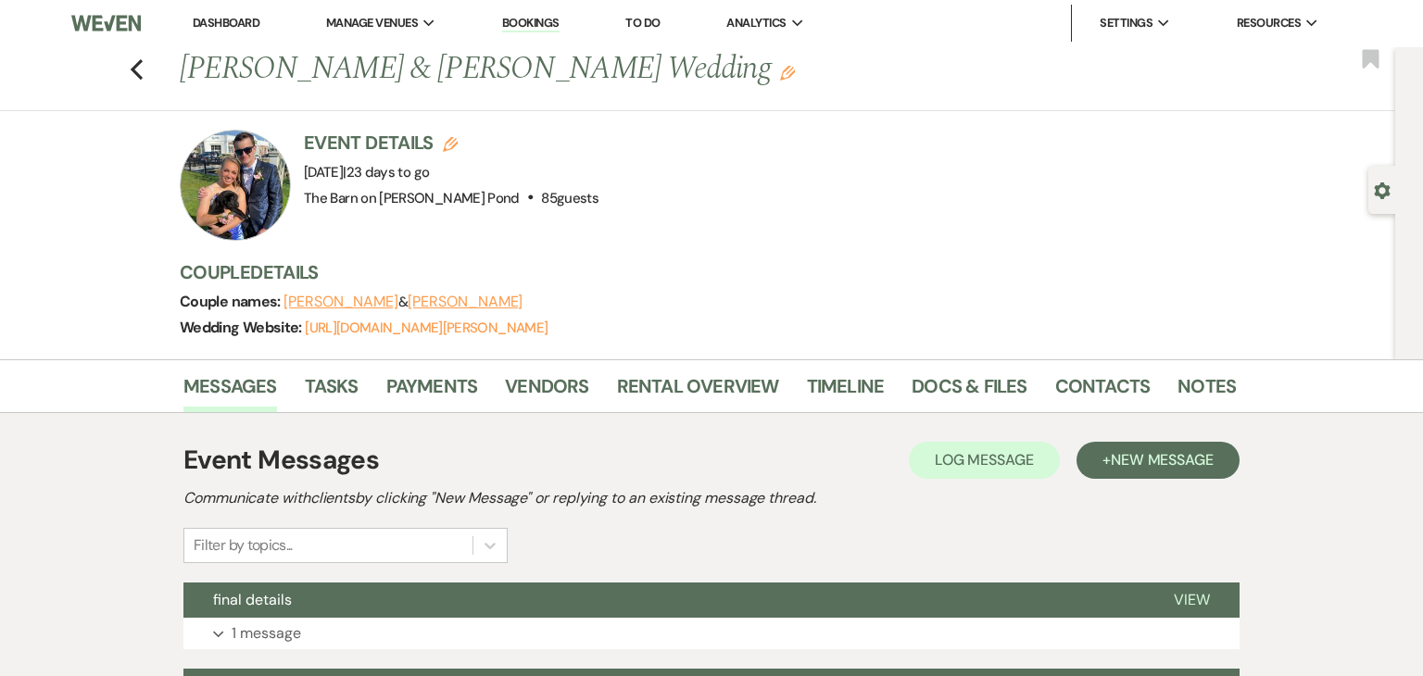
scroll to position [0, 0]
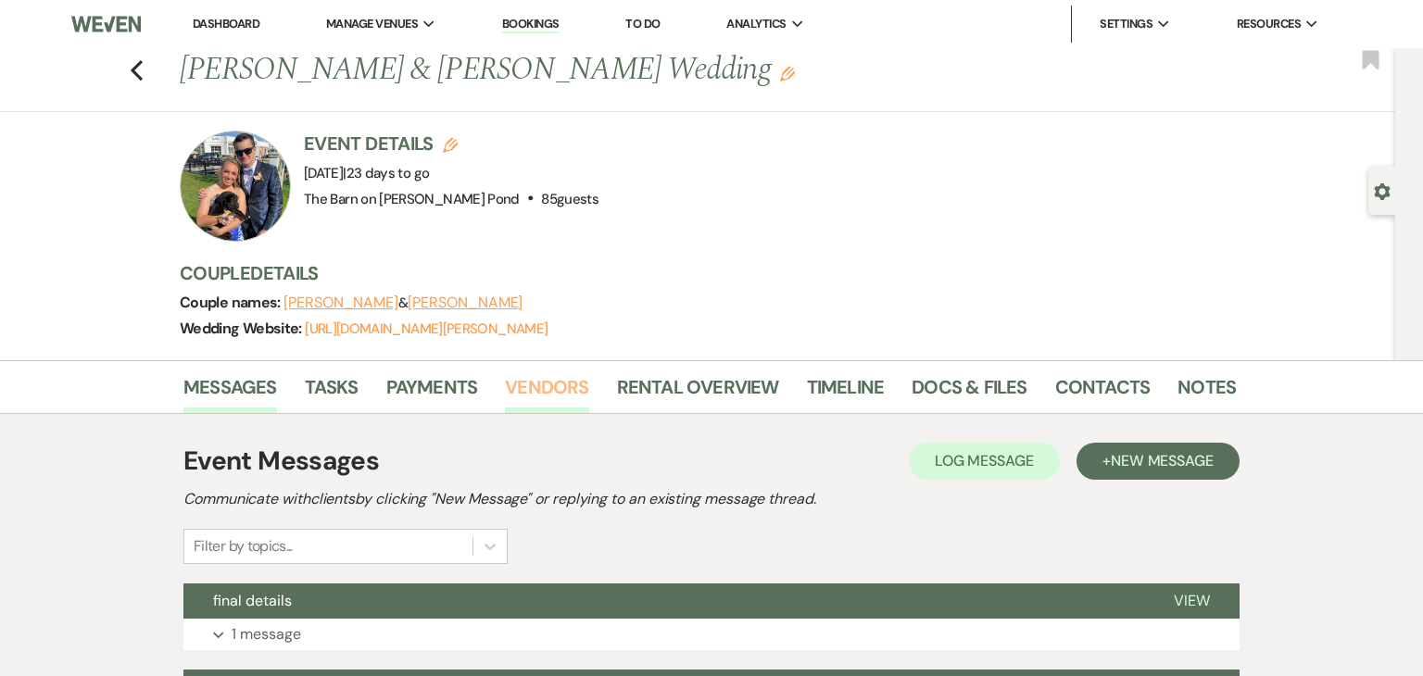
click at [577, 373] on link "Vendors" at bounding box center [546, 393] width 83 height 41
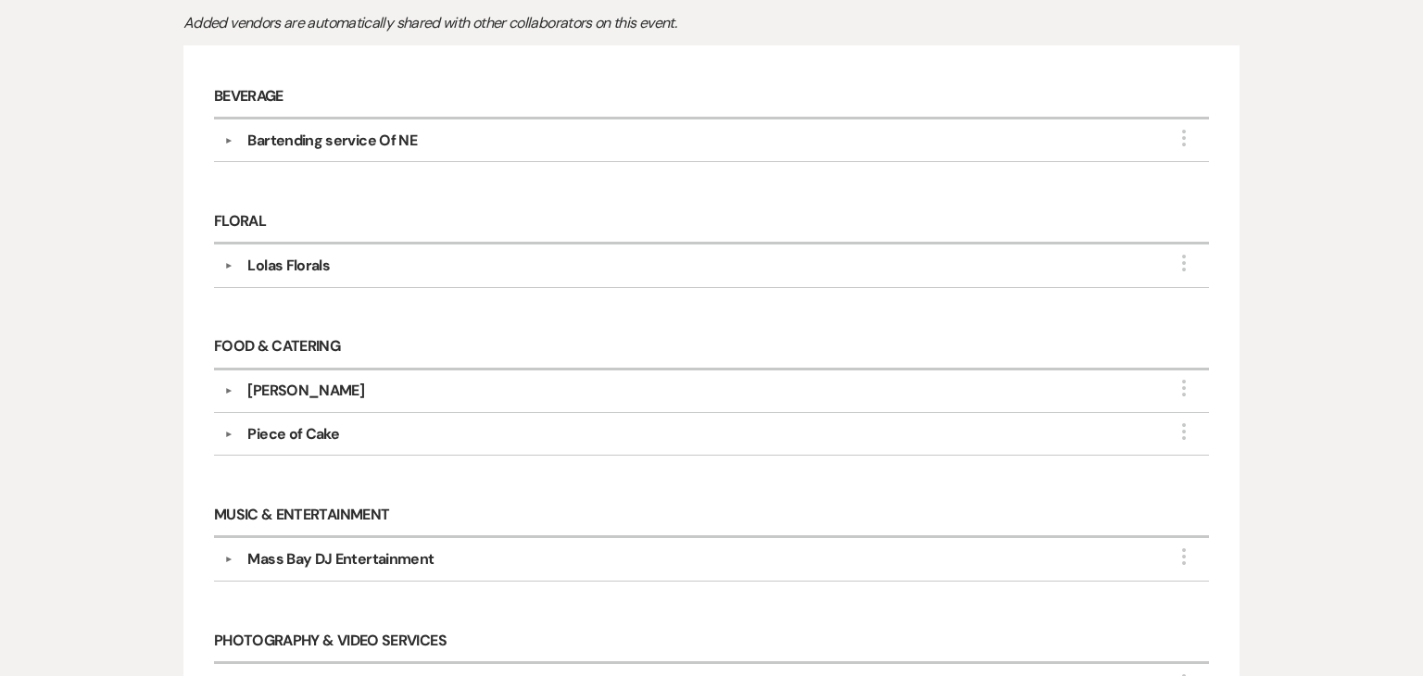
scroll to position [476, 0]
click at [462, 438] on div "Piece of Cake" at bounding box center [716, 435] width 967 height 22
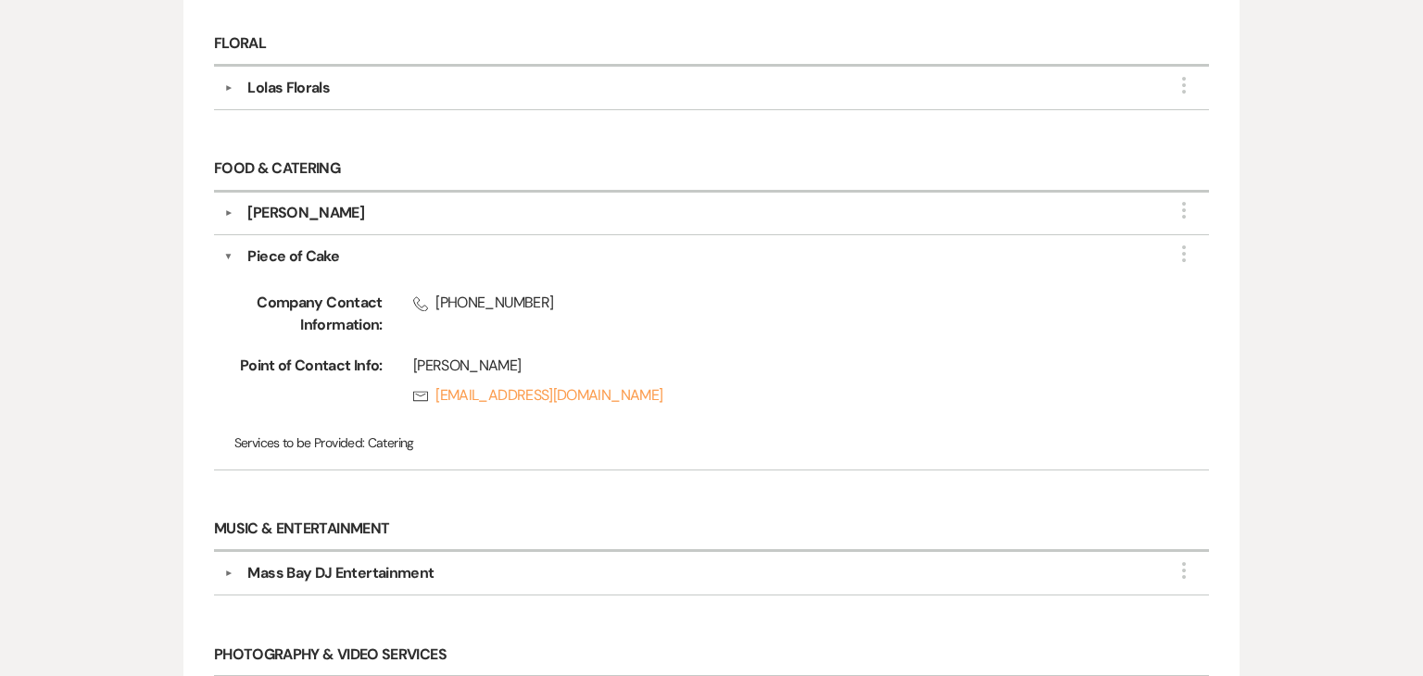
scroll to position [656, 0]
drag, startPoint x: 640, startPoint y: 411, endPoint x: 499, endPoint y: 402, distance: 142.1
click at [499, 402] on div "Company Contact Information: Phone [PHONE_NUMBER] Point of Contact Info: [PERSO…" at bounding box center [712, 363] width 976 height 192
click at [585, 425] on div "Company Contact Information: Phone [PHONE_NUMBER] Point of Contact Info: [PERSO…" at bounding box center [712, 363] width 976 height 192
drag, startPoint x: 643, startPoint y: 405, endPoint x: 436, endPoint y: 385, distance: 207.7
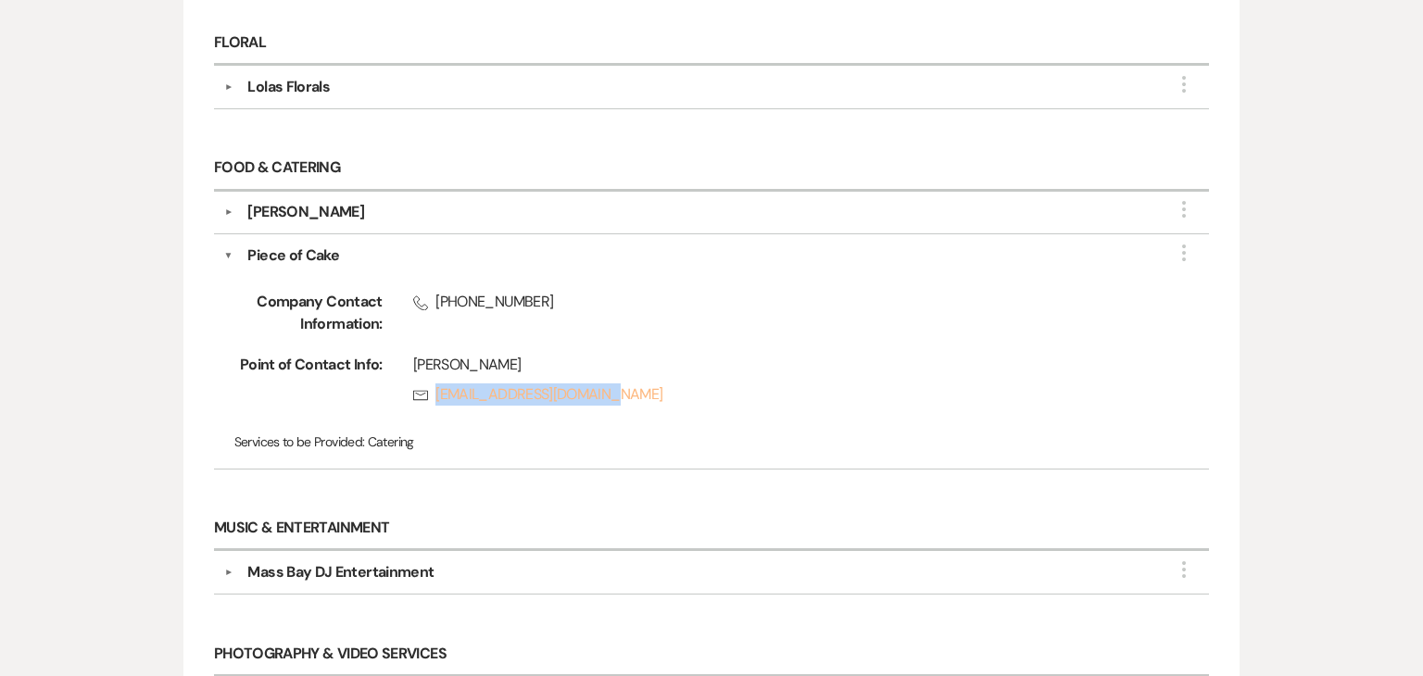
click at [436, 385] on div "[PERSON_NAME] Rsvp [EMAIL_ADDRESS][DOMAIN_NAME]" at bounding box center [767, 383] width 768 height 59
copy link "[EMAIL_ADDRESS][DOMAIN_NAME]"
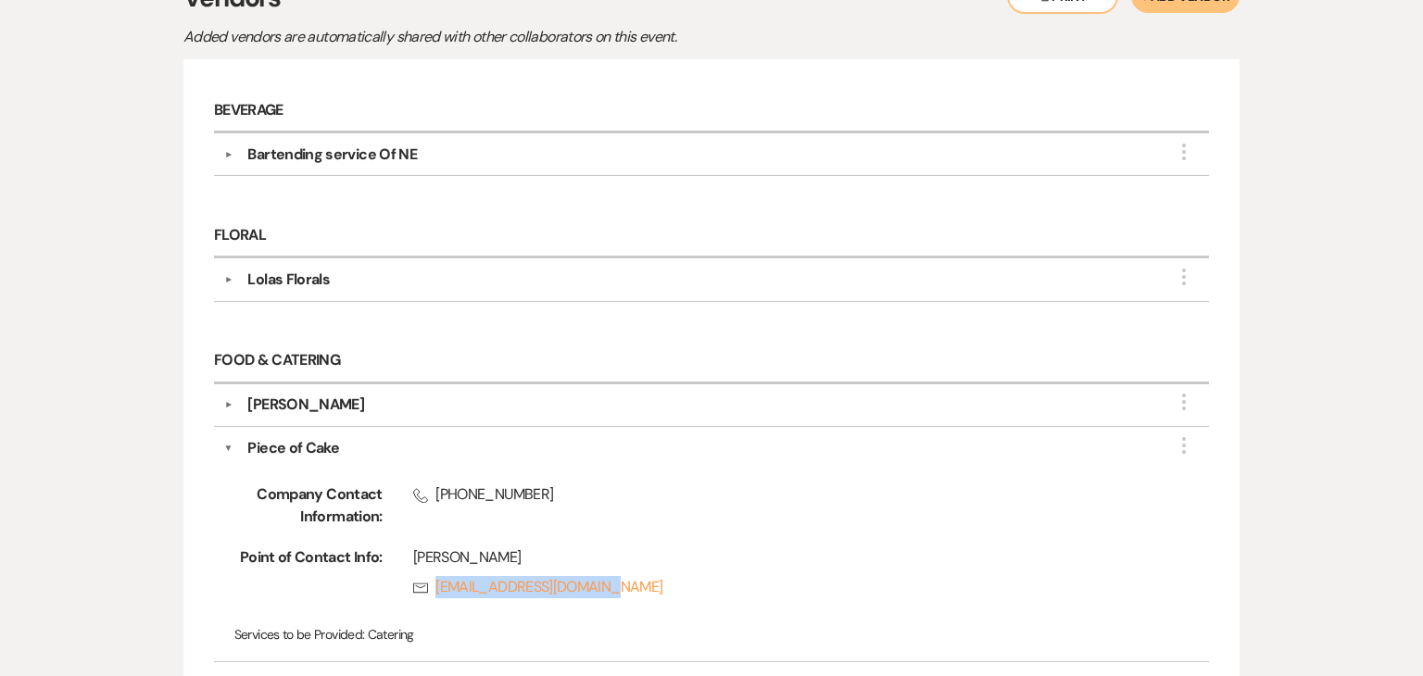
scroll to position [461, 0]
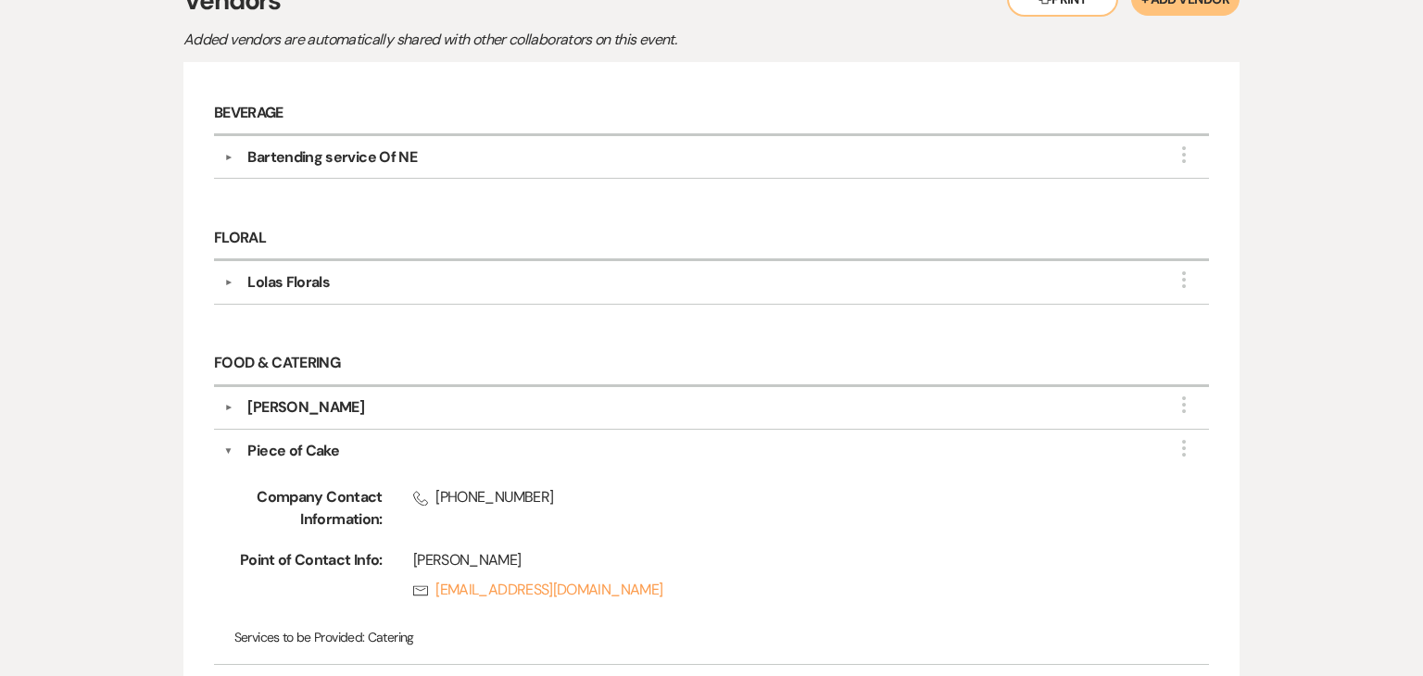
click at [669, 277] on div "Lolas Florals" at bounding box center [716, 283] width 967 height 22
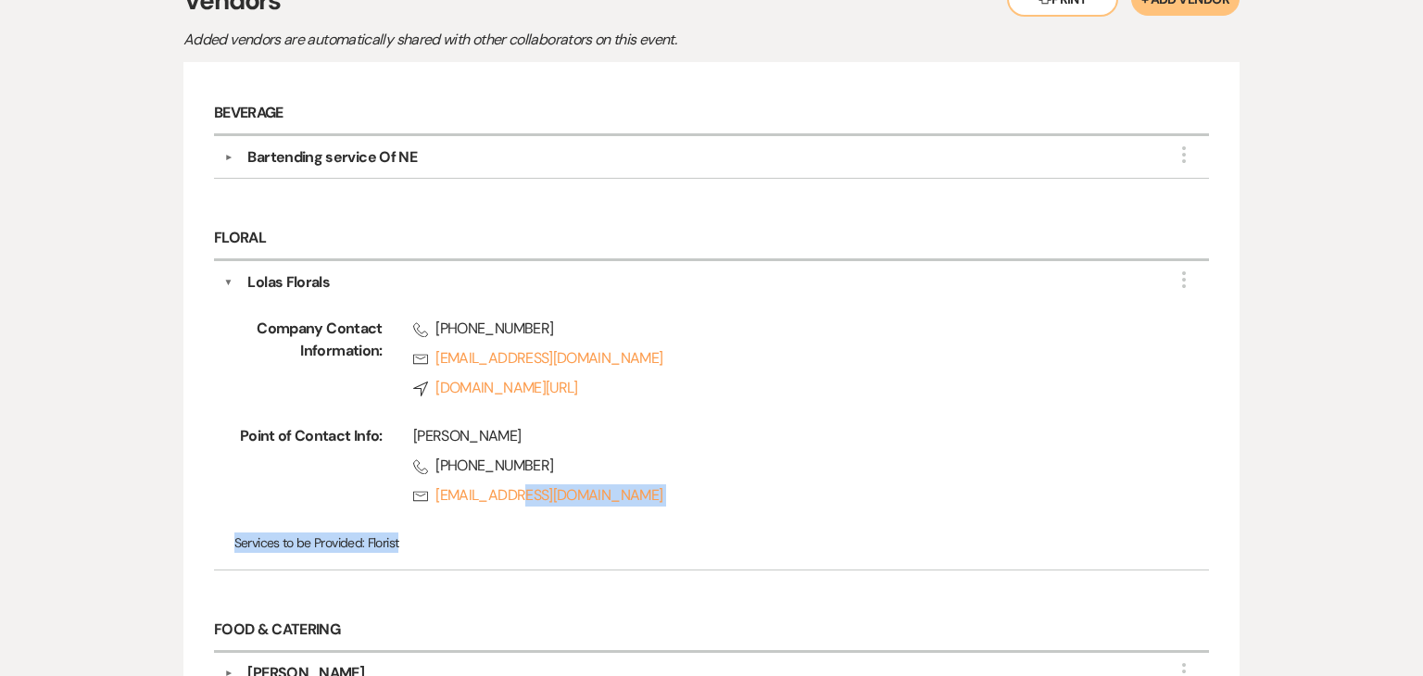
drag, startPoint x: 639, startPoint y: 512, endPoint x: 499, endPoint y: 507, distance: 141.0
click at [499, 507] on div "Company Contact Information: Phone [PHONE_NUMBER] Rsvp [EMAIL_ADDRESS][DOMAIN_N…" at bounding box center [712, 427] width 976 height 266
click at [534, 517] on div "Company Contact Information: Phone [PHONE_NUMBER] Rsvp [EMAIL_ADDRESS][DOMAIN_N…" at bounding box center [712, 427] width 976 height 266
drag, startPoint x: 608, startPoint y: 510, endPoint x: 433, endPoint y: 500, distance: 175.4
click at [433, 500] on div "[PERSON_NAME] Phone [PHONE_NUMBER] Rsvp [EMAIL_ADDRESS][DOMAIN_NAME]" at bounding box center [767, 469] width 768 height 89
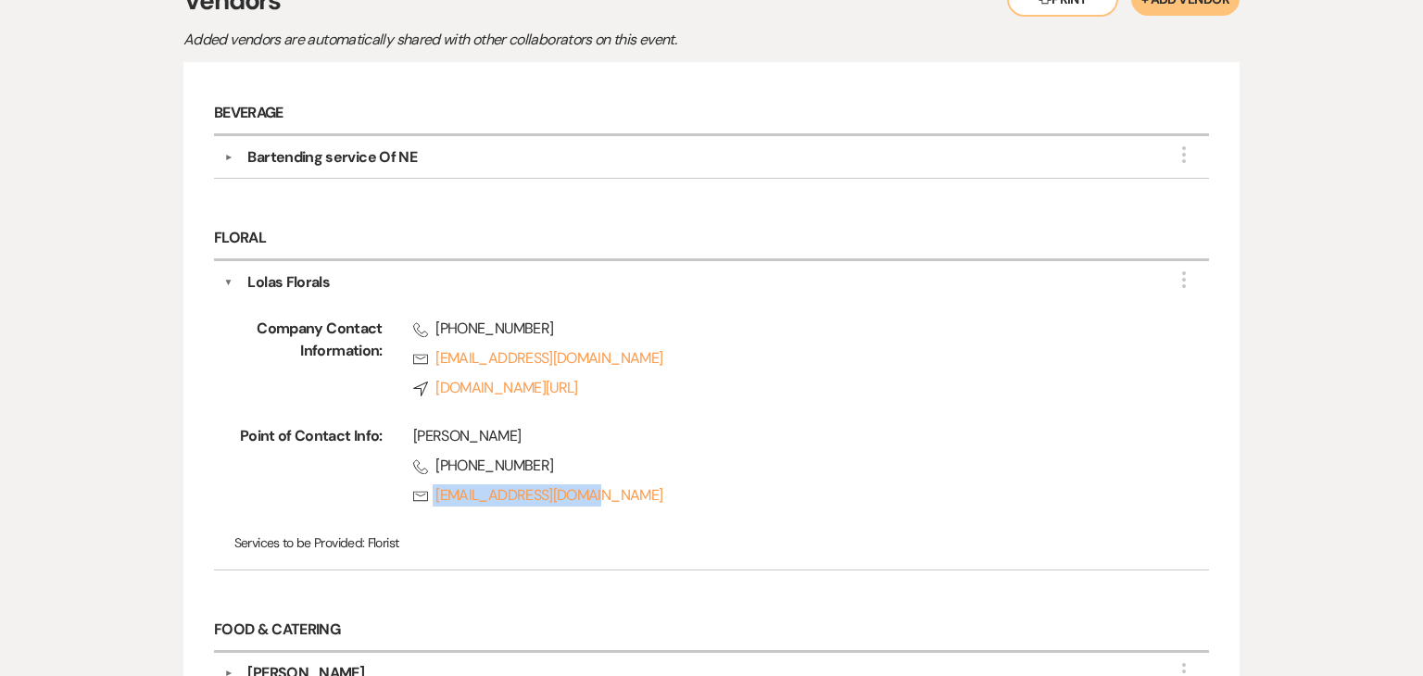
copy link "[EMAIL_ADDRESS][DOMAIN_NAME]"
click at [630, 410] on div "Company Contact Information: Phone [PHONE_NUMBER] Rsvp [EMAIL_ADDRESS][DOMAIN_N…" at bounding box center [712, 427] width 976 height 266
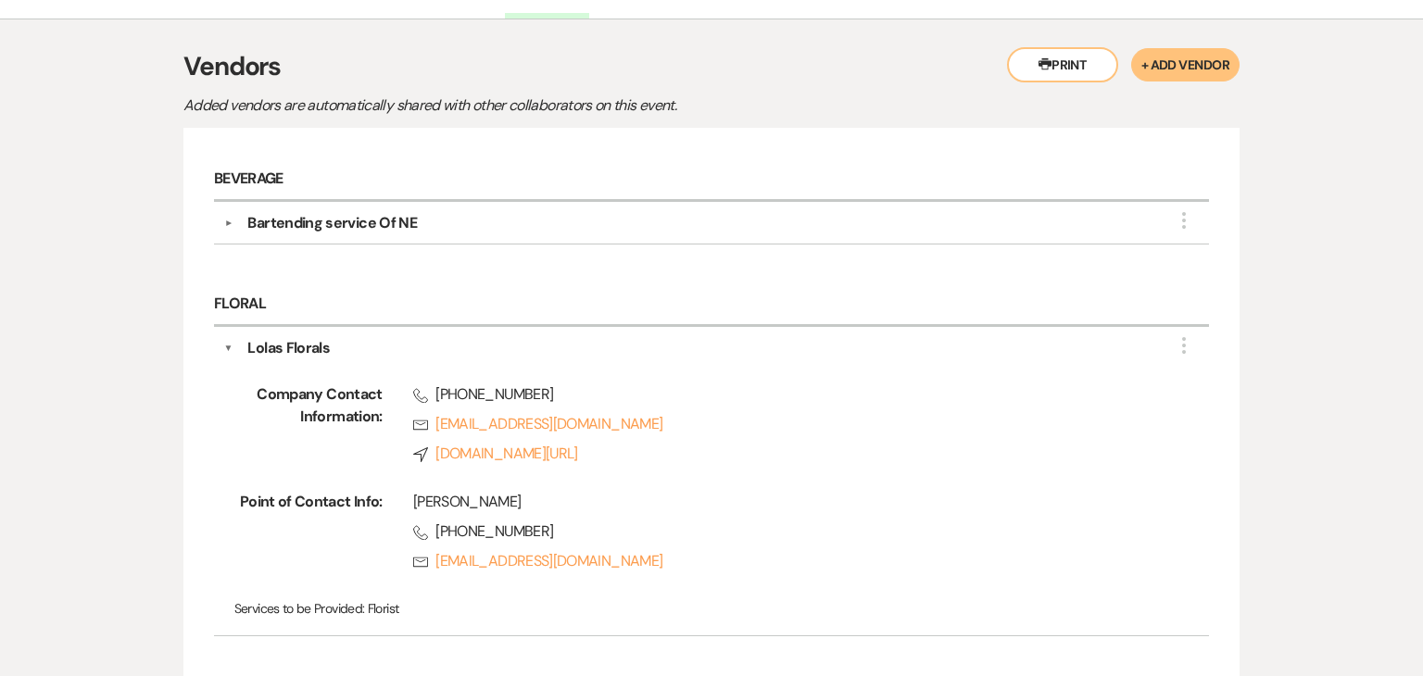
scroll to position [375, 0]
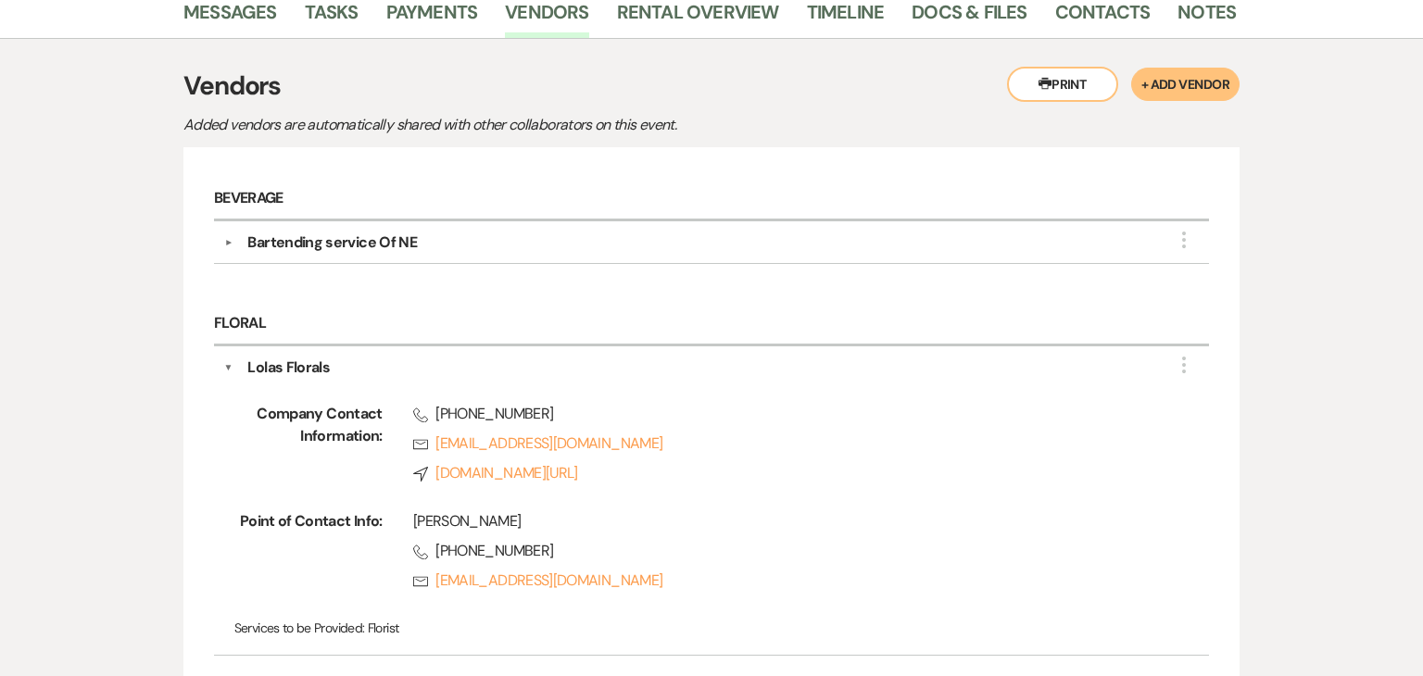
click at [531, 232] on div "Bartending service Of NE" at bounding box center [716, 243] width 967 height 22
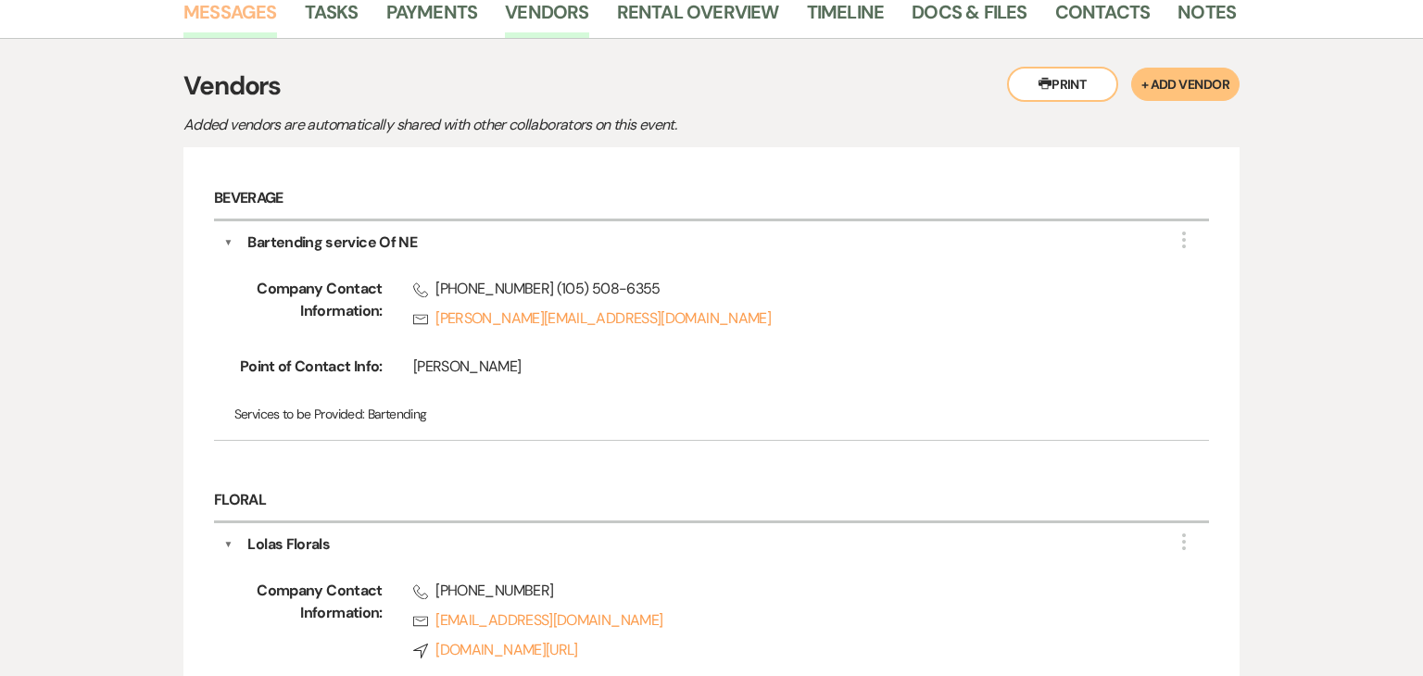
click at [272, 25] on link "Messages" at bounding box center [230, 17] width 94 height 41
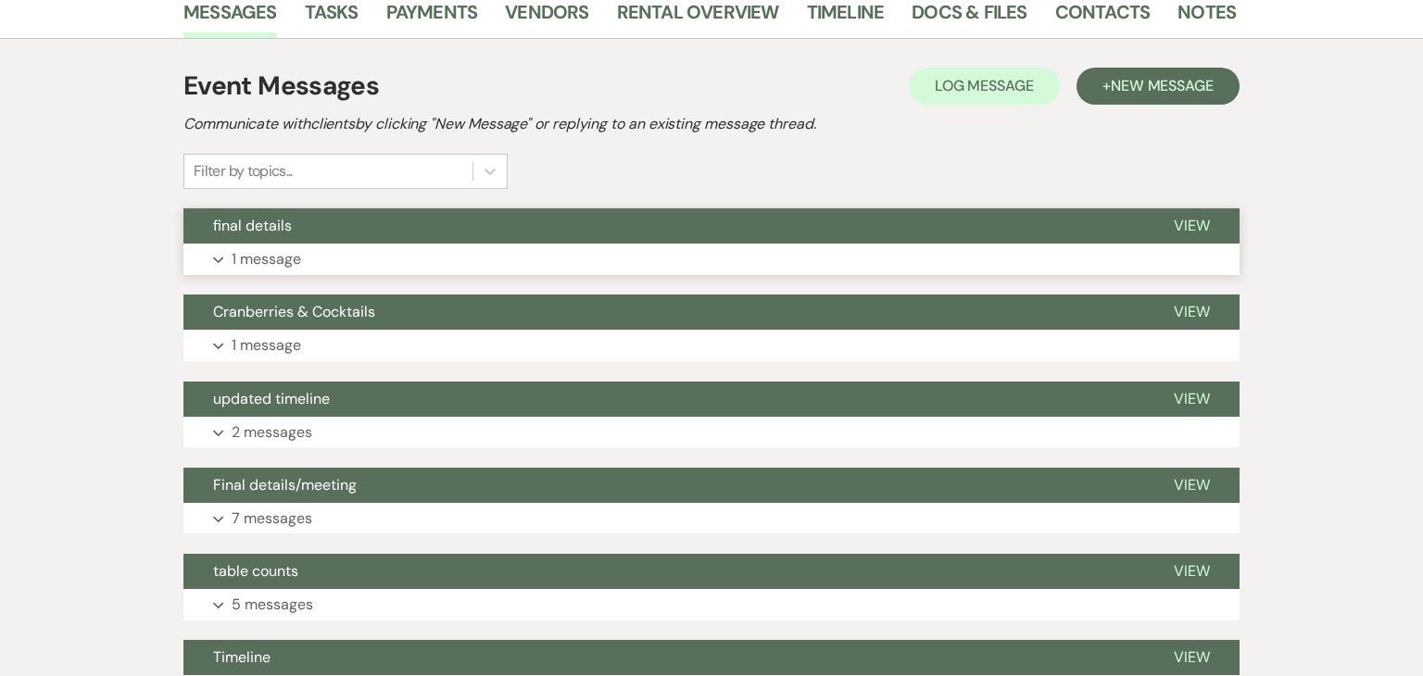
click at [481, 231] on button "final details" at bounding box center [663, 226] width 961 height 35
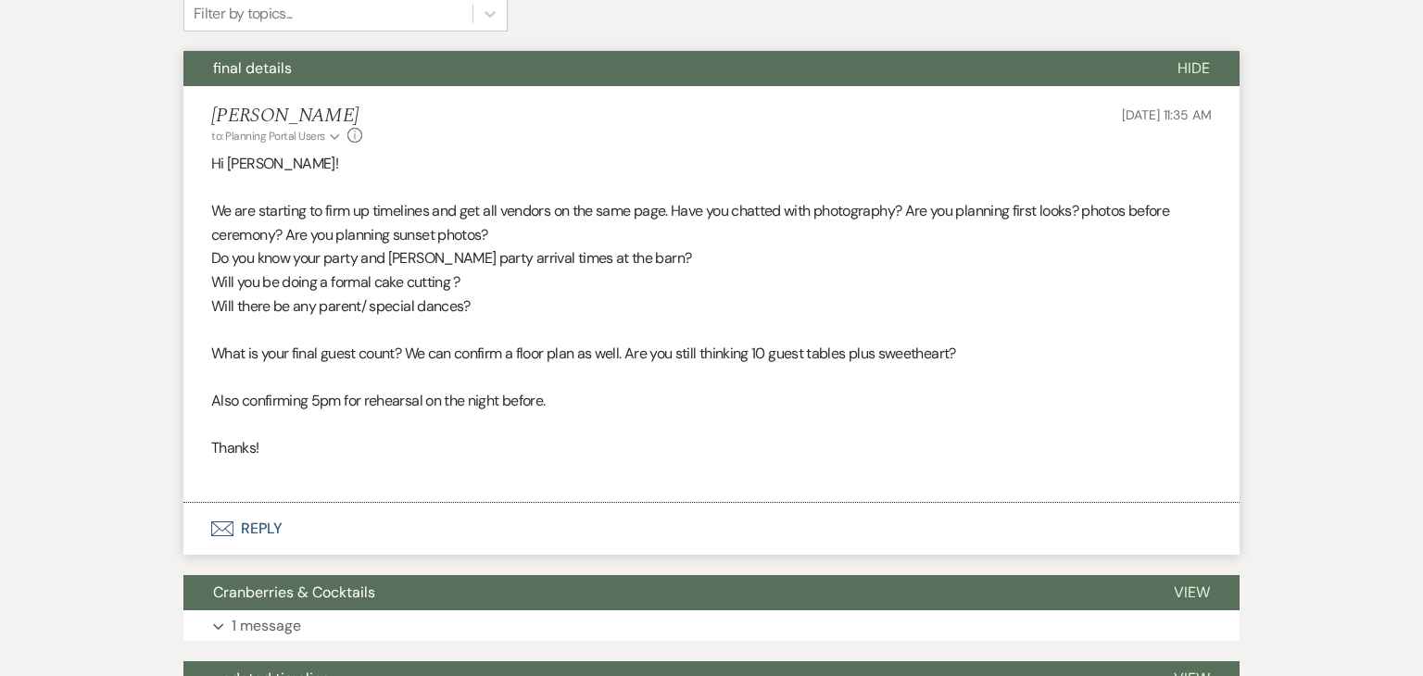
scroll to position [536, 0]
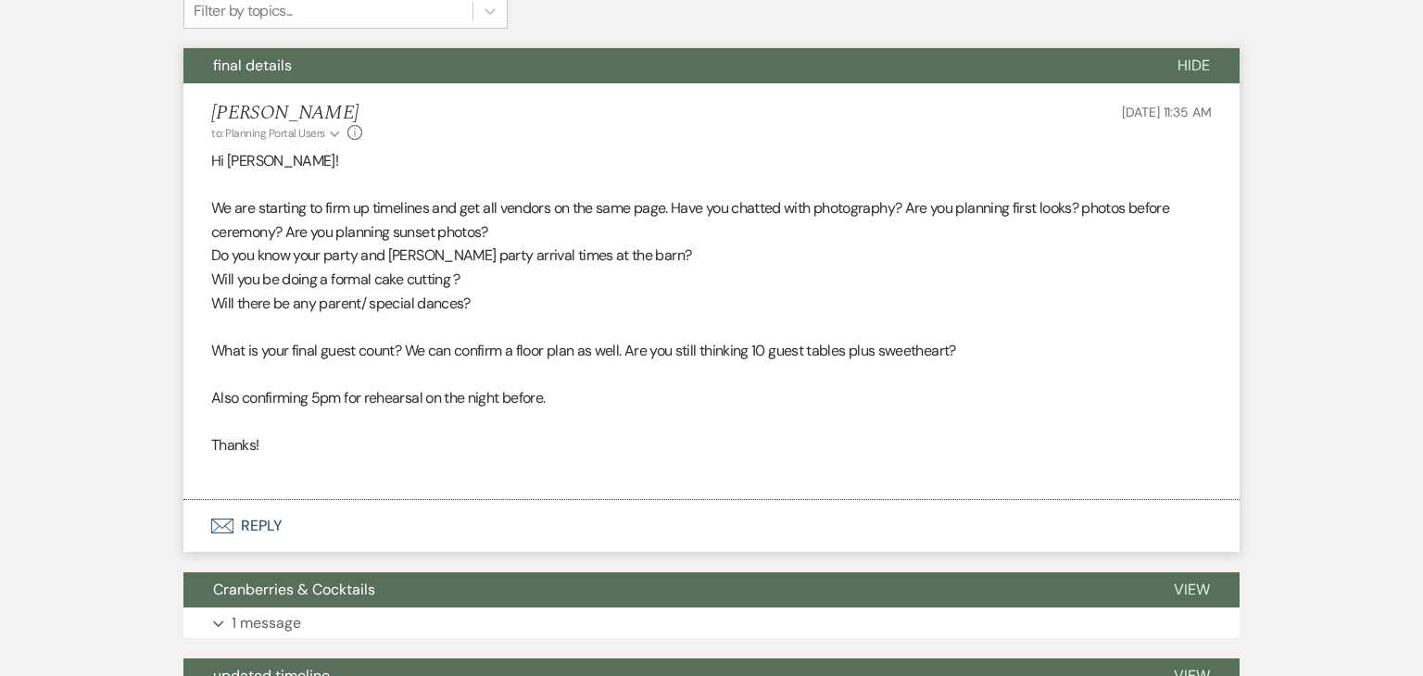
click at [381, 517] on button "Envelope Reply" at bounding box center [711, 526] width 1056 height 52
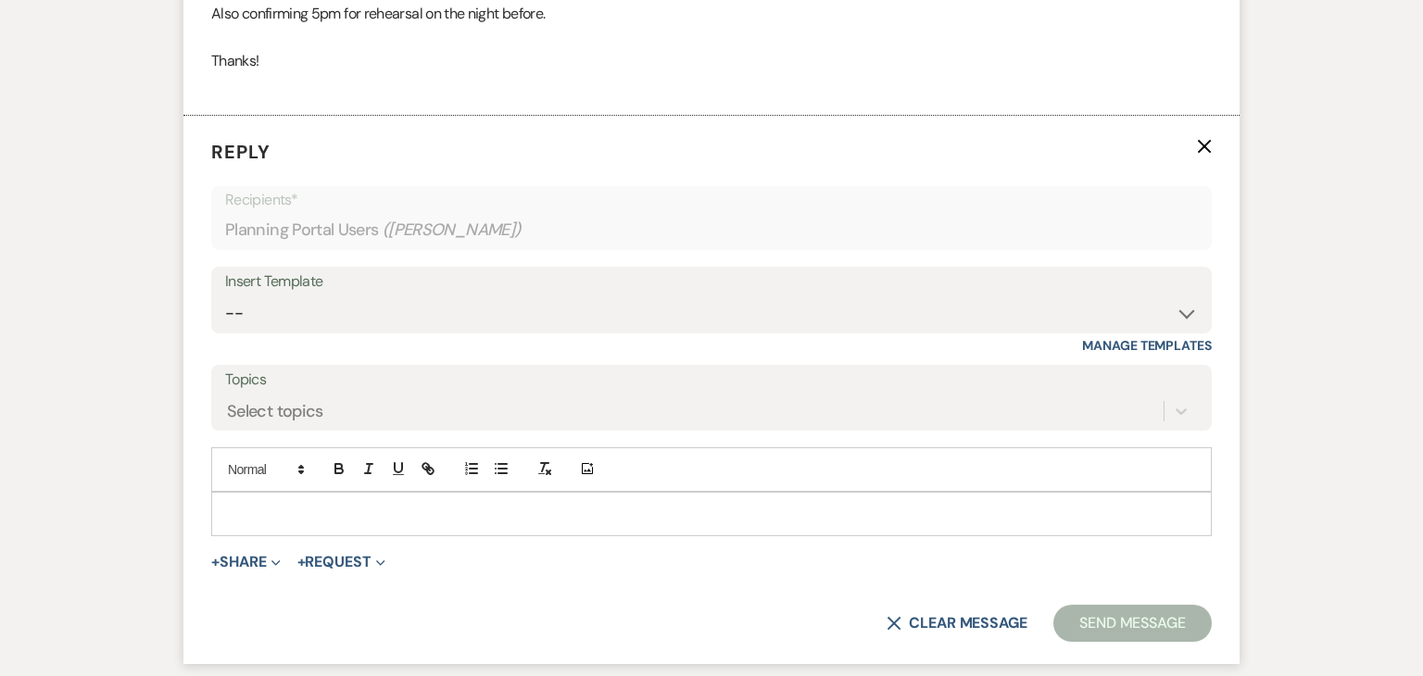
scroll to position [971, 0]
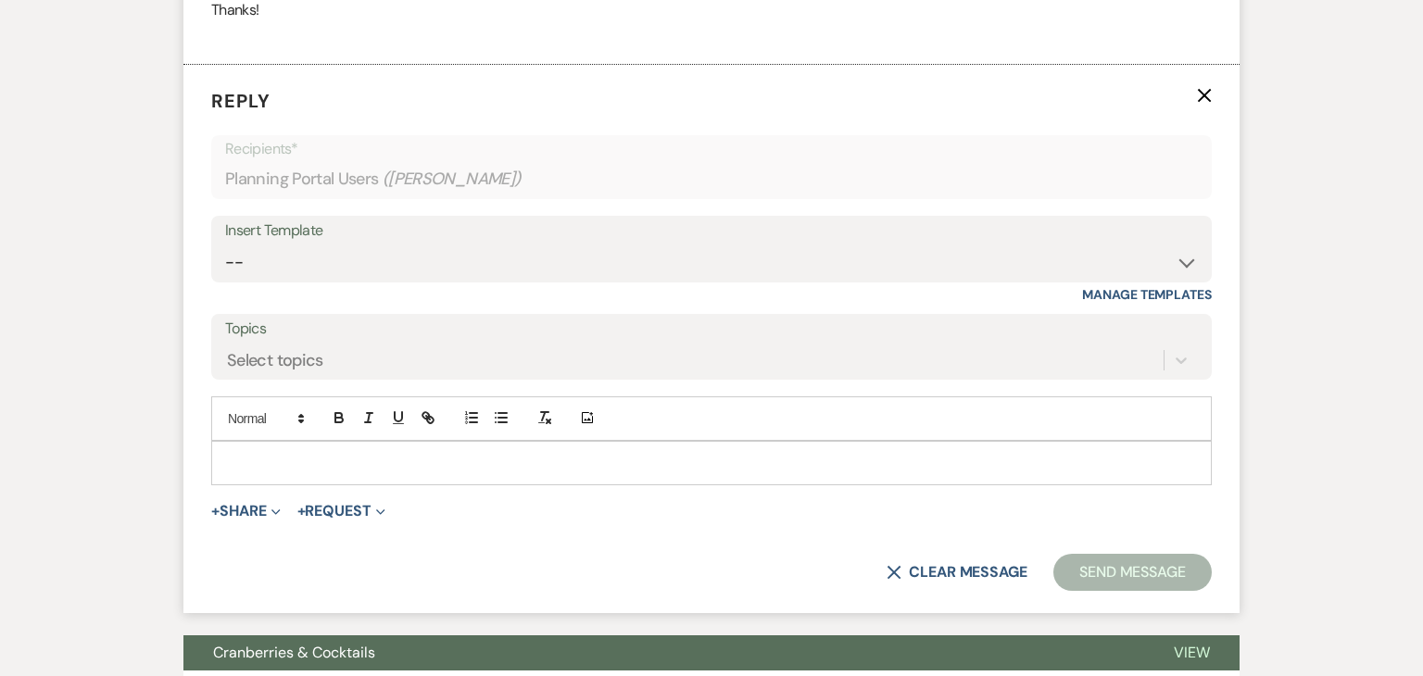
click at [421, 459] on p at bounding box center [711, 463] width 971 height 20
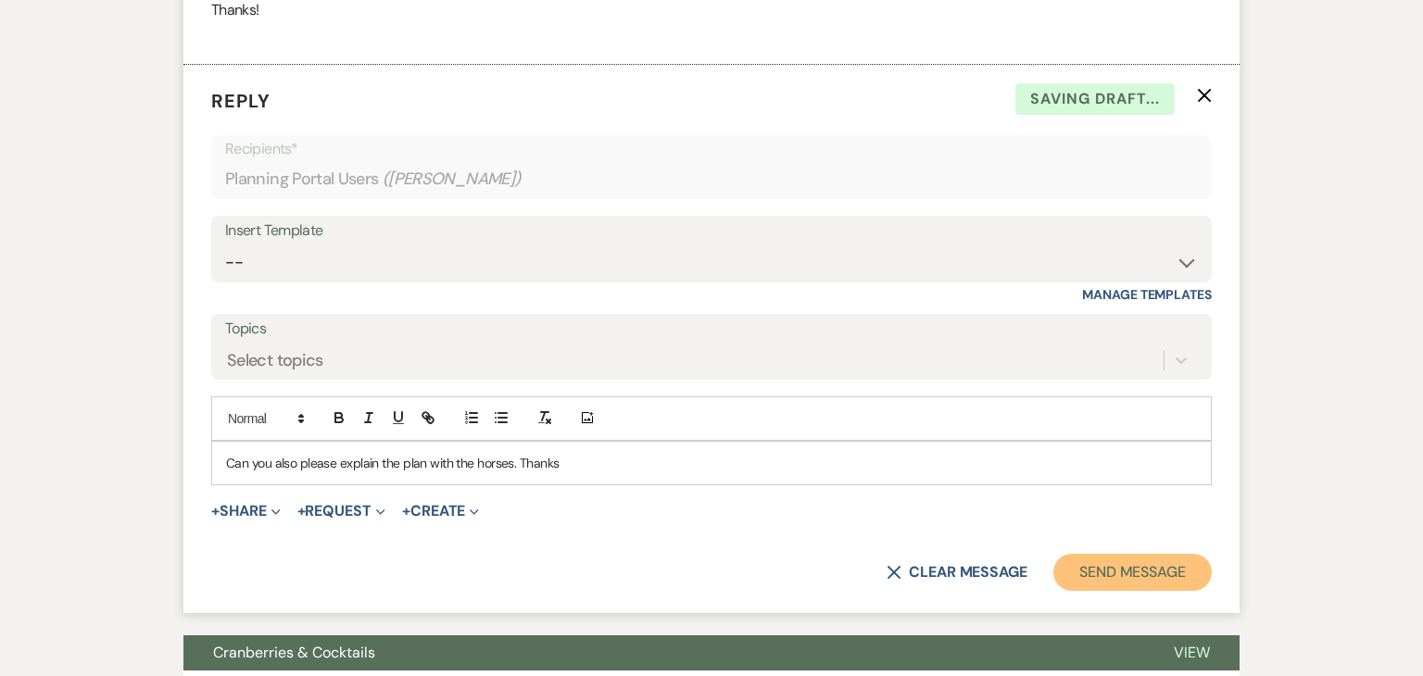
click at [1099, 586] on button "Send Message" at bounding box center [1133, 572] width 158 height 37
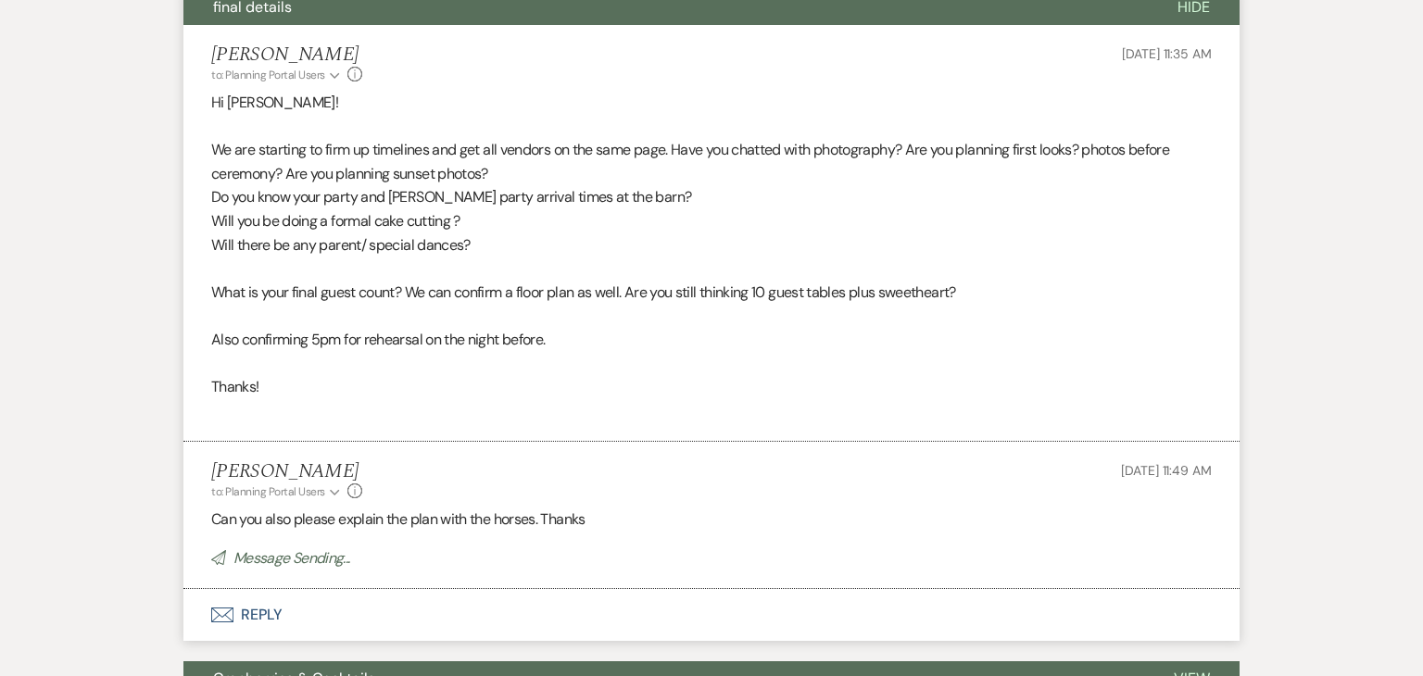
scroll to position [571, 0]
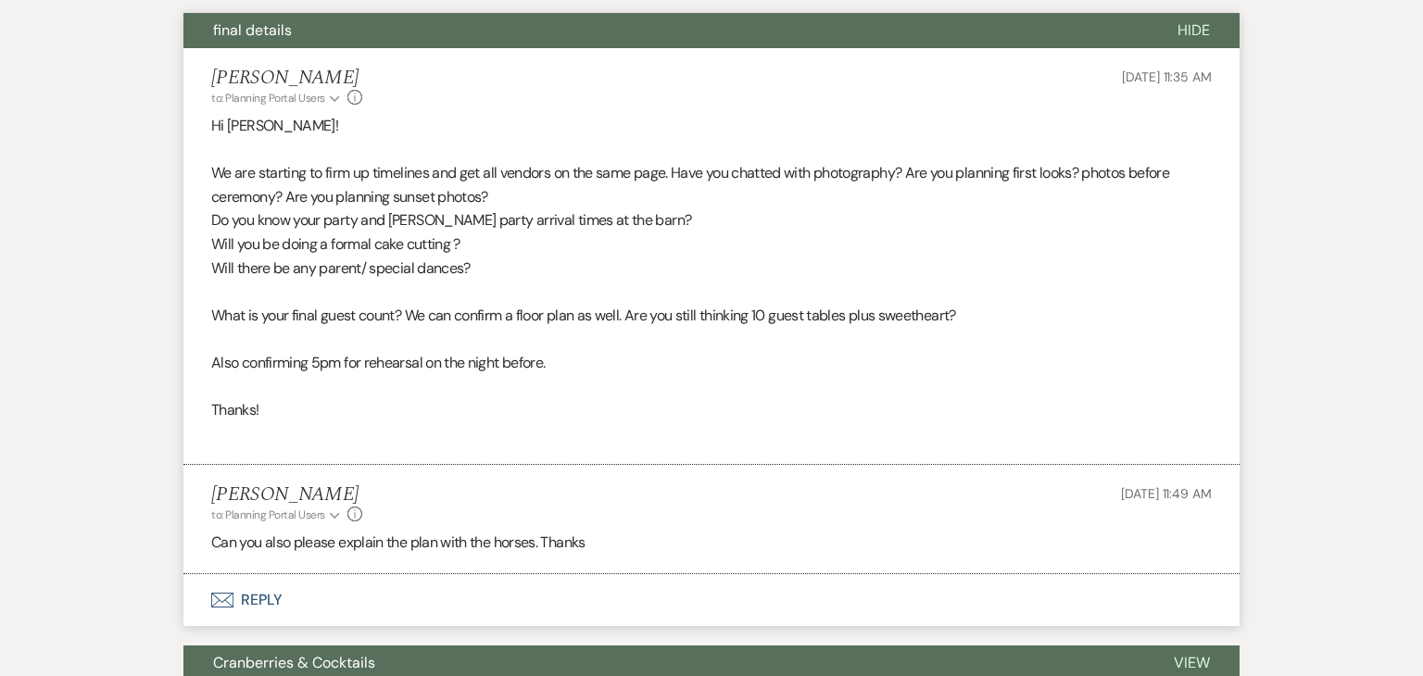
click at [842, 227] on p "Do you know your party and [PERSON_NAME] party arrival times at the barn?" at bounding box center [711, 221] width 1001 height 24
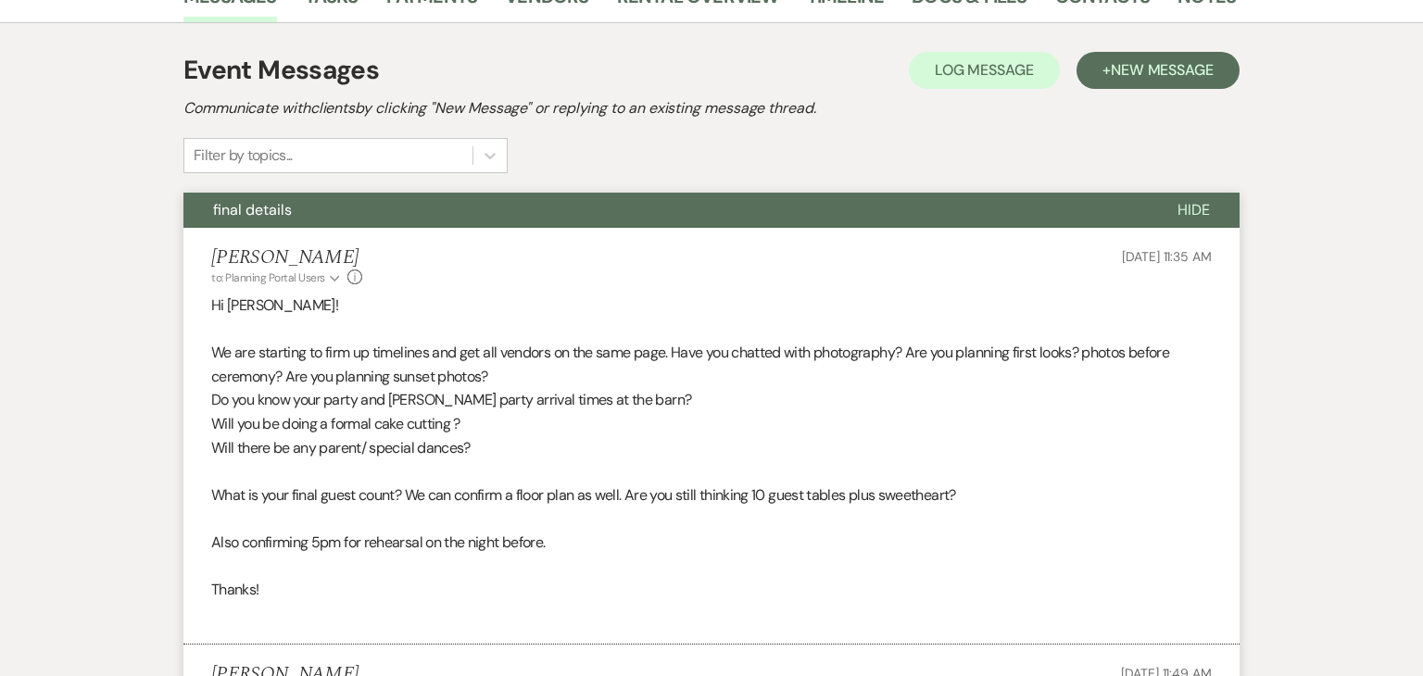
scroll to position [0, 0]
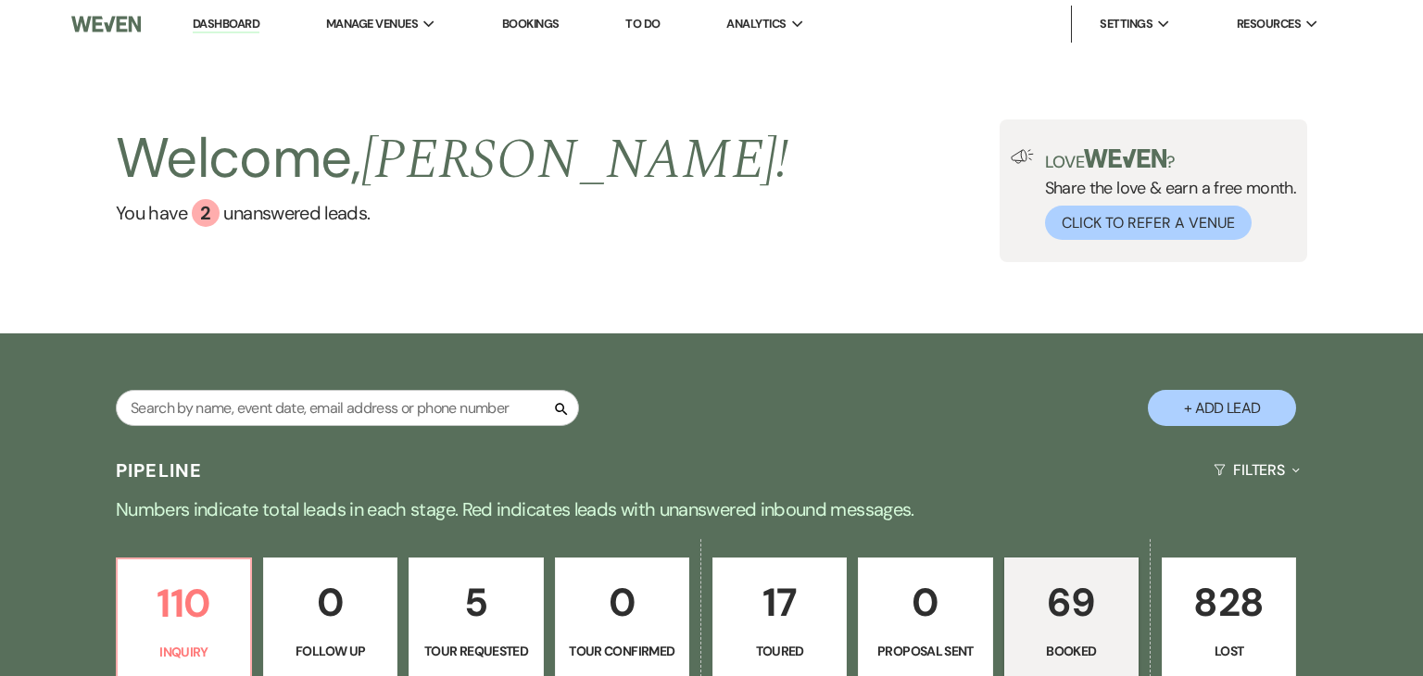
click at [1061, 606] on p "69" at bounding box center [1072, 603] width 110 height 62
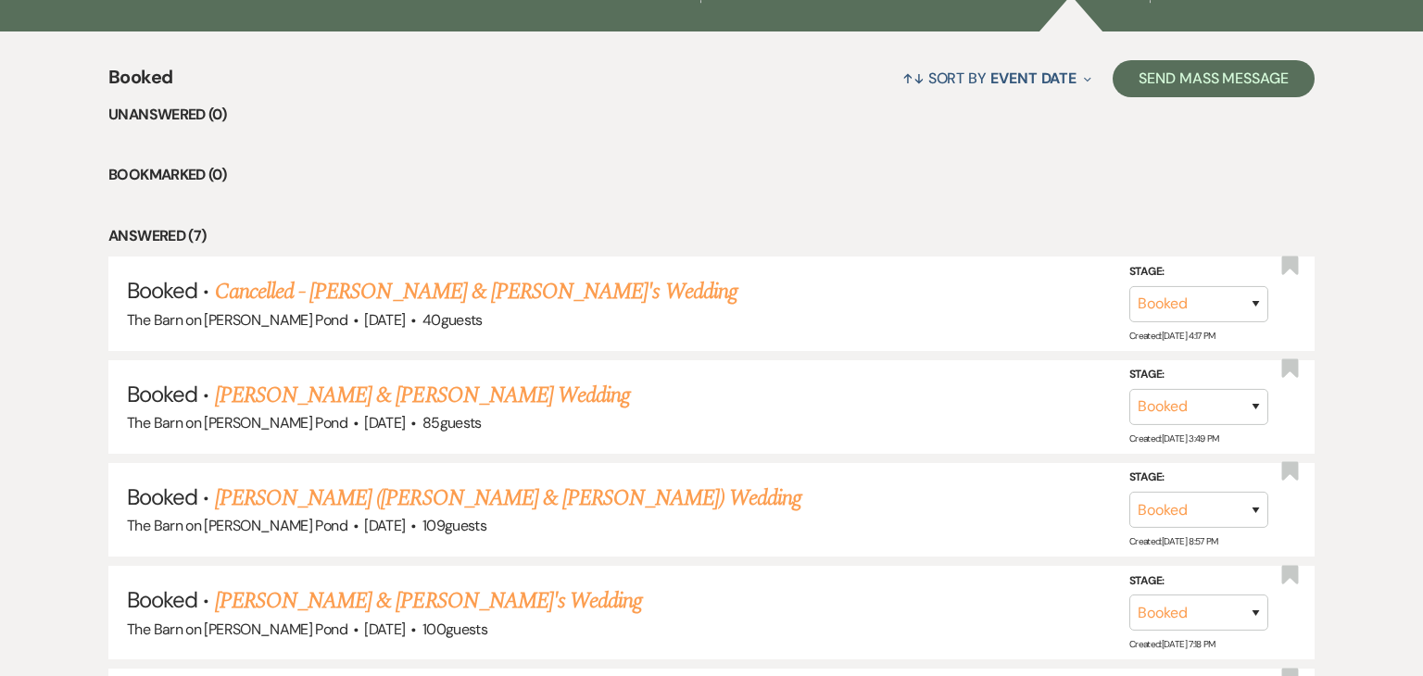
scroll to position [690, 0]
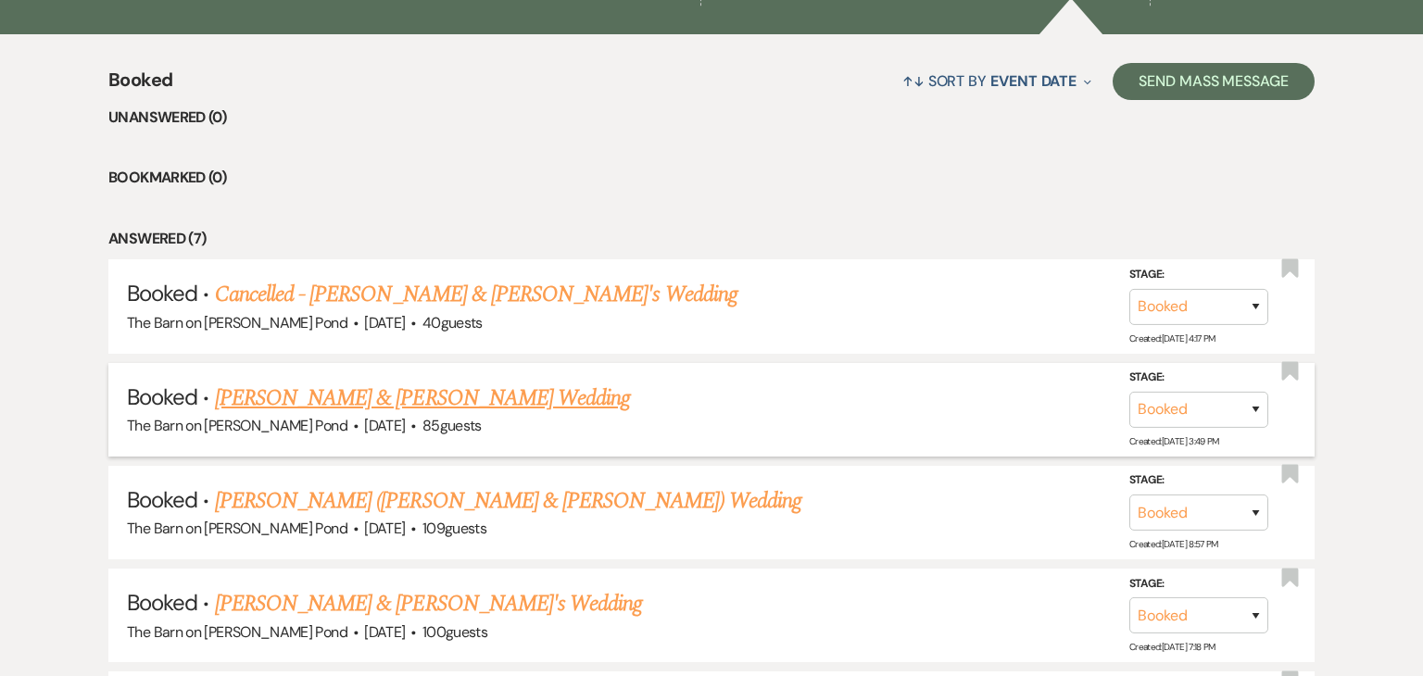
click at [436, 406] on link "[PERSON_NAME] & [PERSON_NAME] Wedding" at bounding box center [422, 398] width 415 height 33
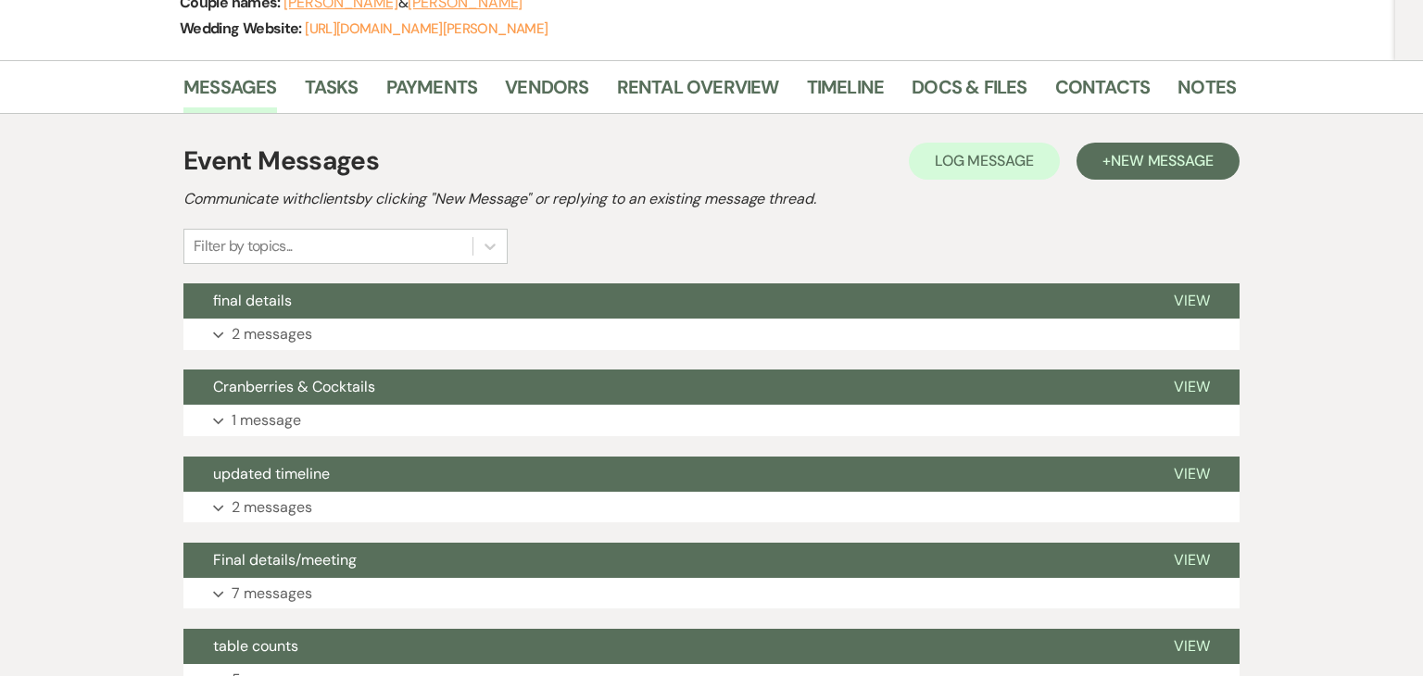
scroll to position [308, 0]
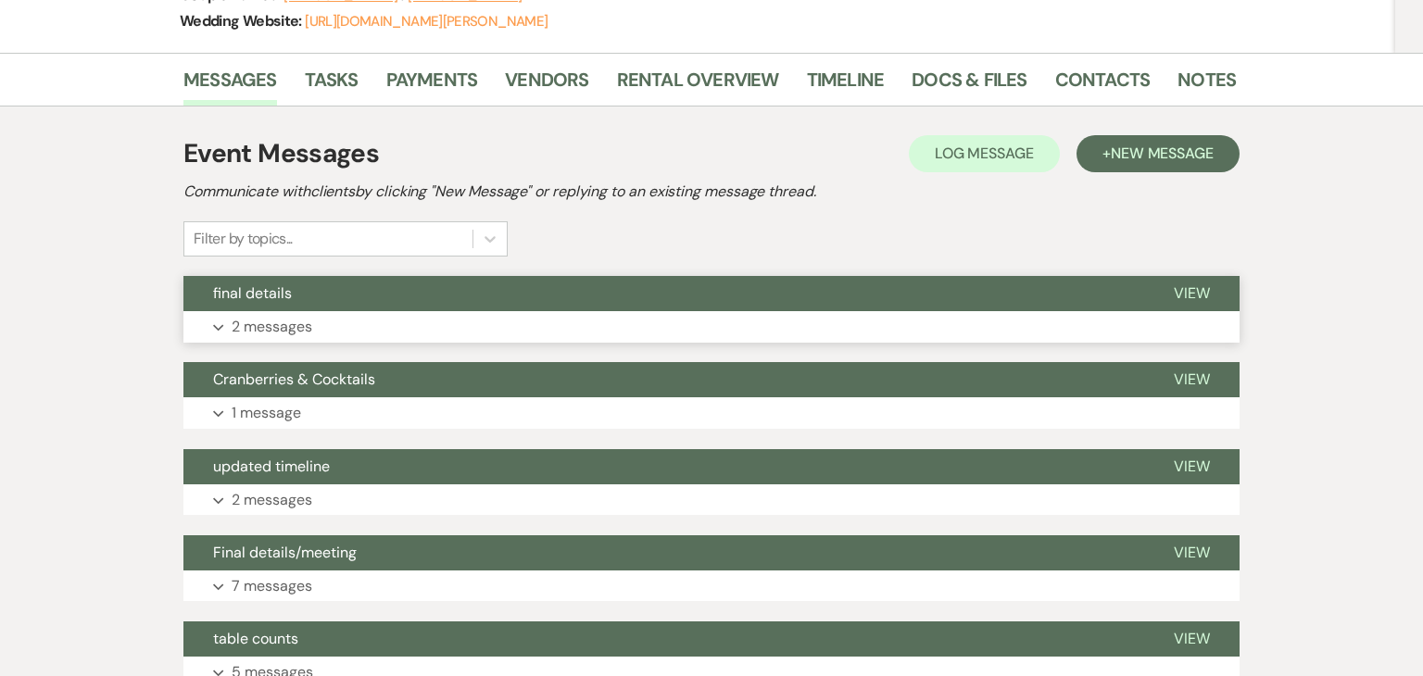
click at [840, 296] on button "final details" at bounding box center [663, 293] width 961 height 35
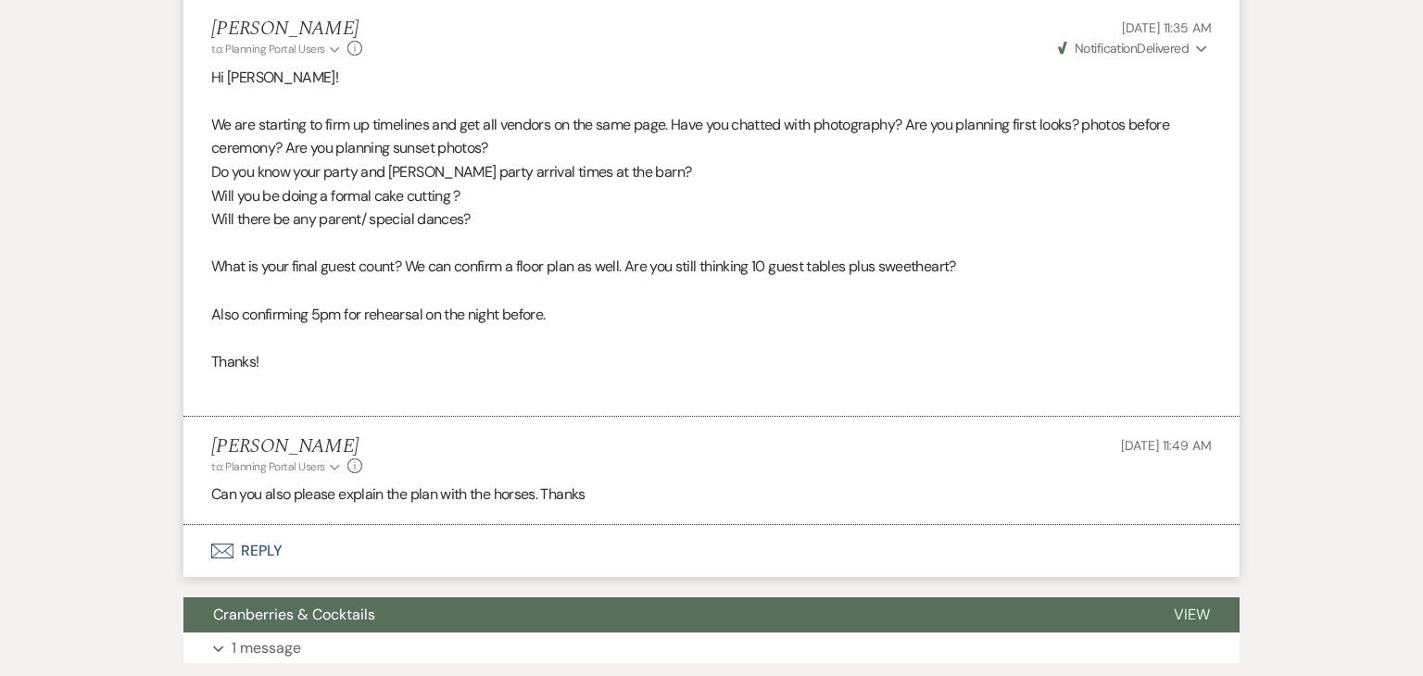
scroll to position [624, 0]
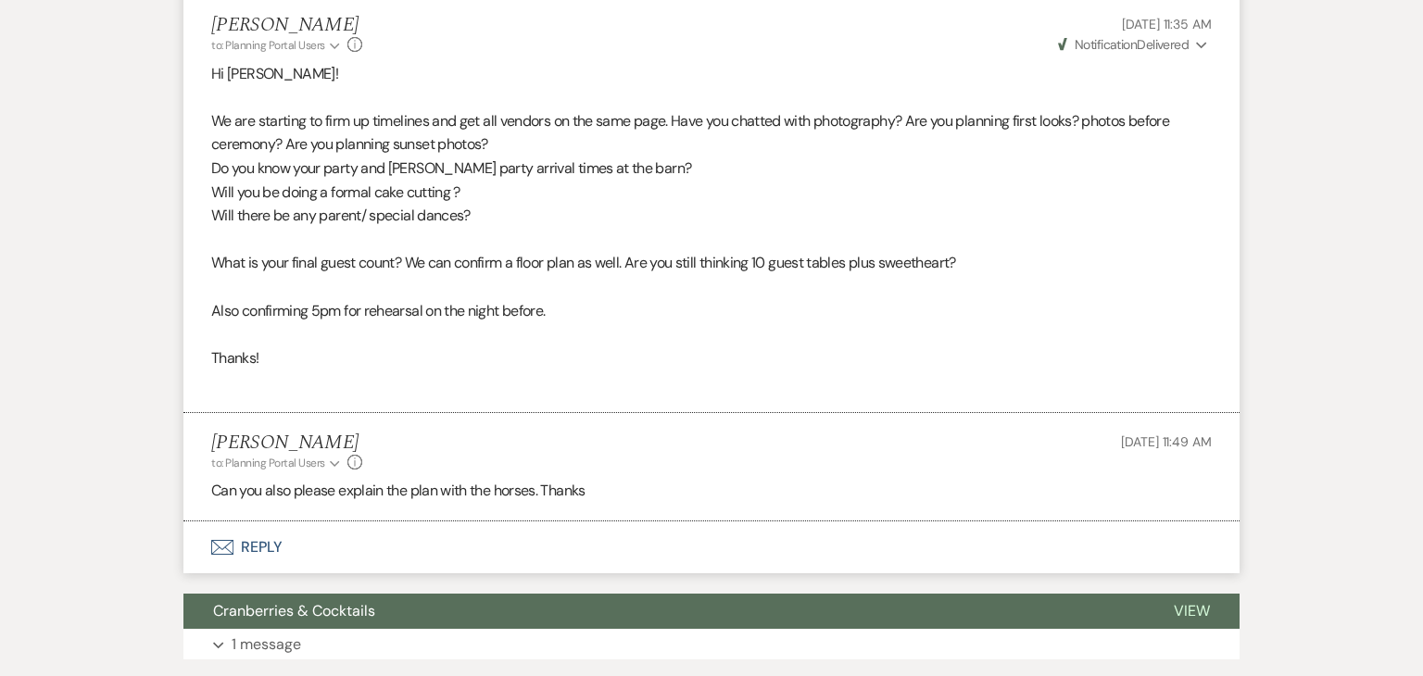
click at [386, 546] on button "Envelope Reply" at bounding box center [711, 548] width 1056 height 52
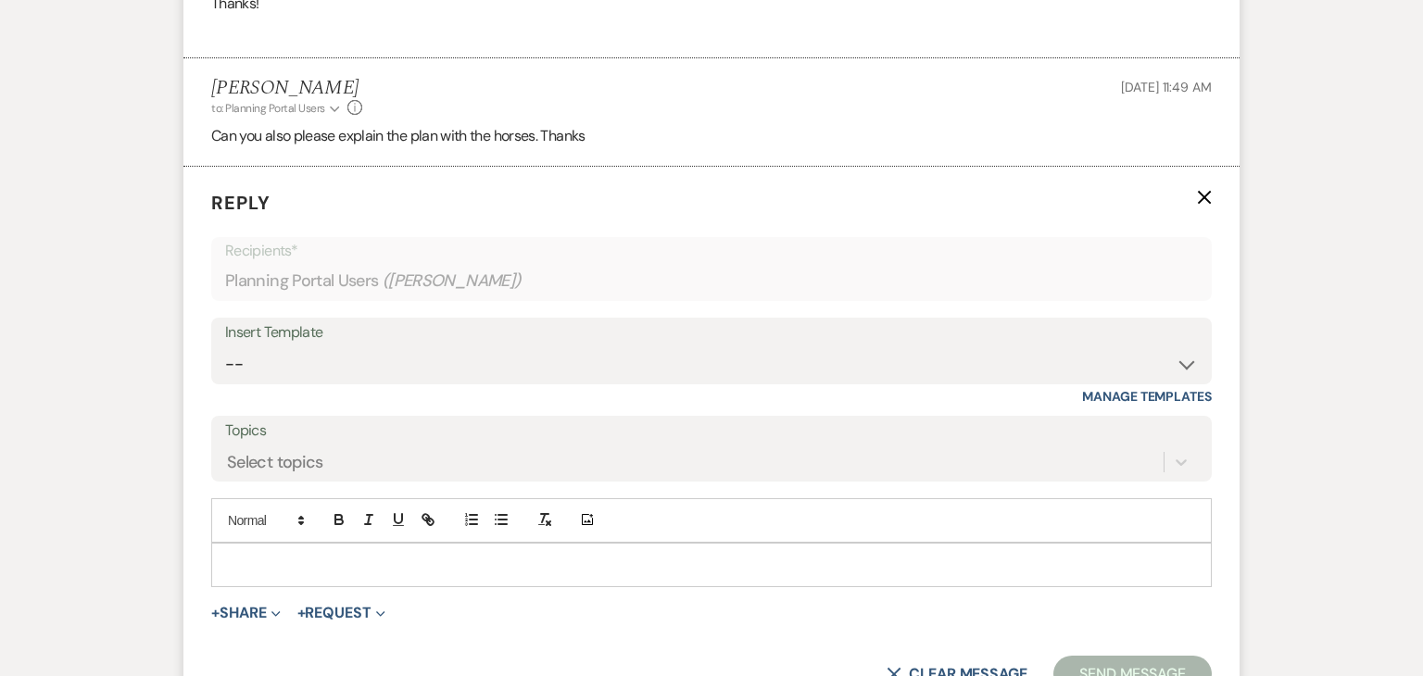
scroll to position [997, 0]
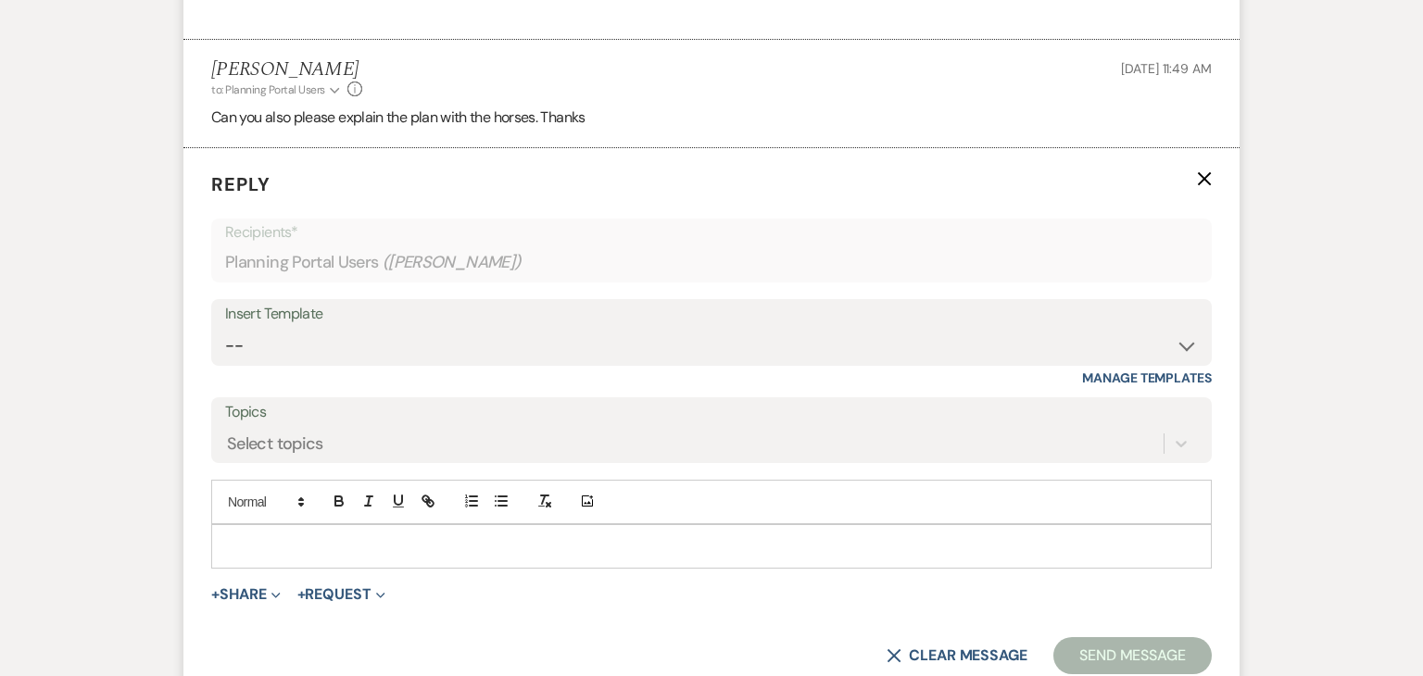
click at [401, 537] on p at bounding box center [711, 547] width 971 height 20
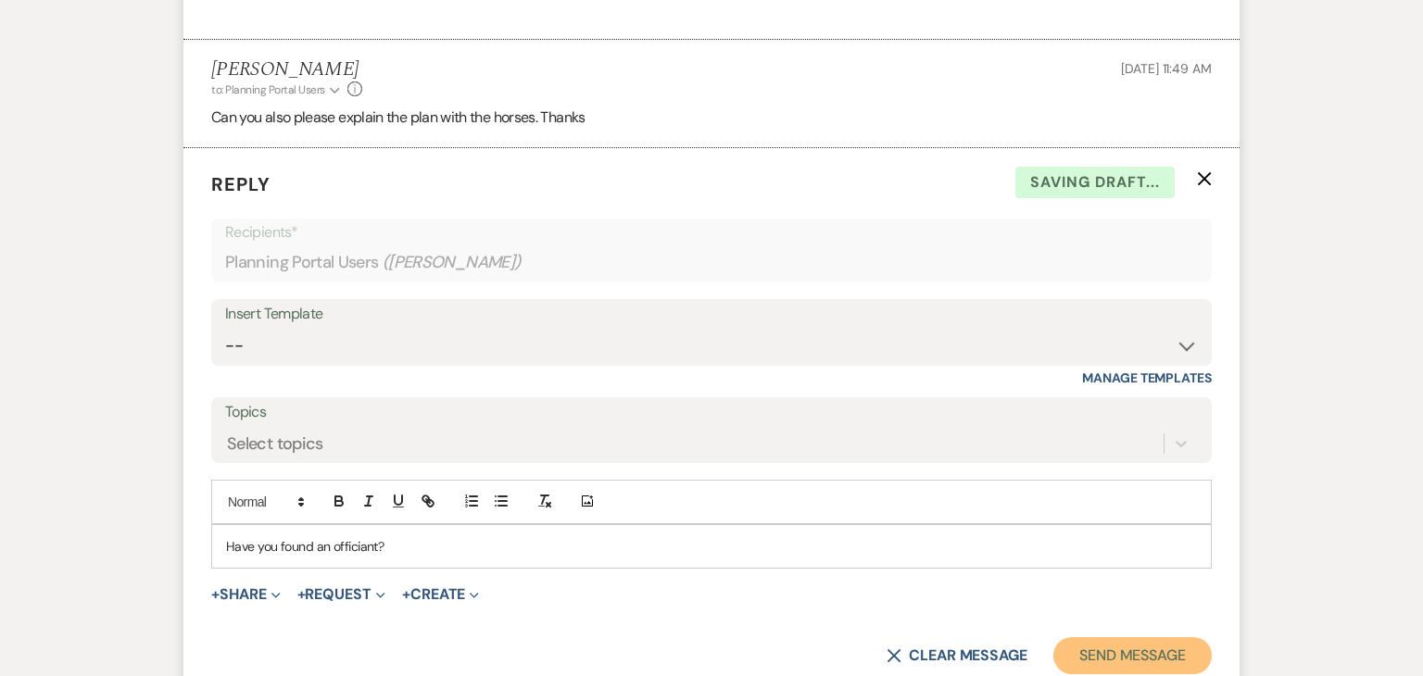
click at [1093, 652] on button "Send Message" at bounding box center [1133, 656] width 158 height 37
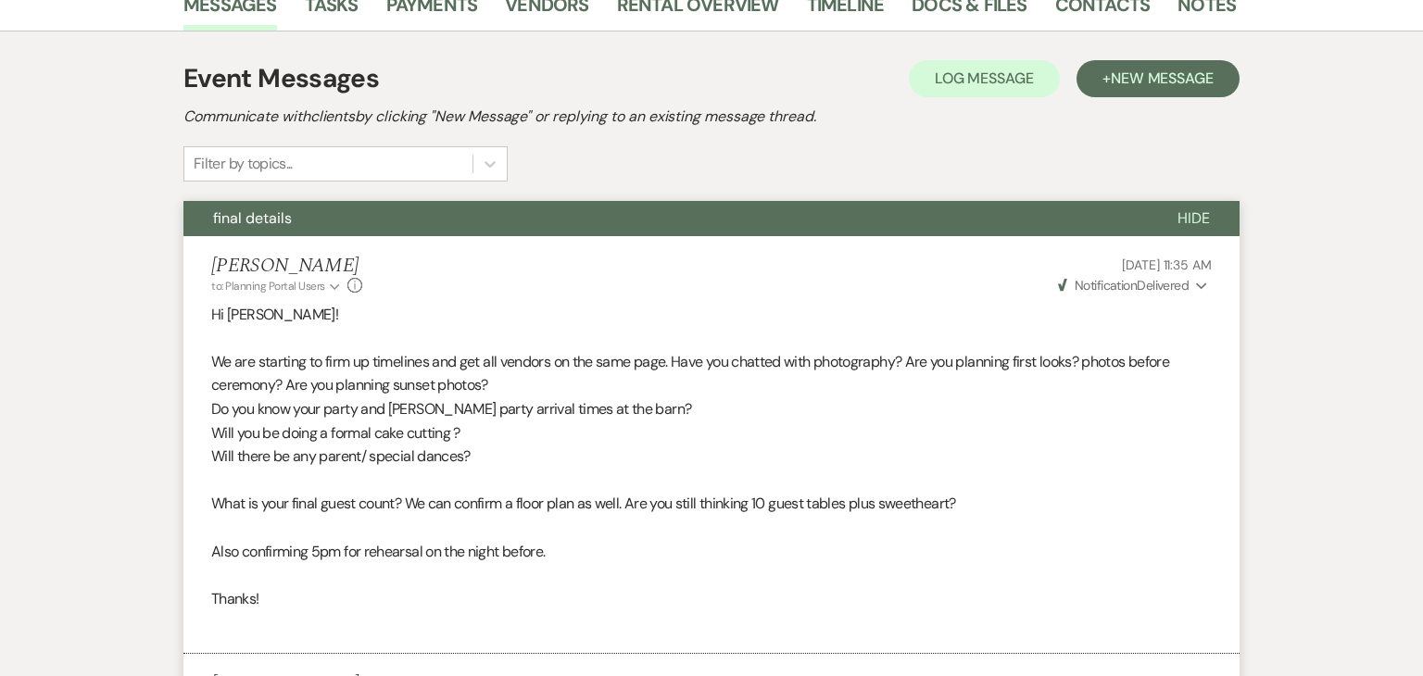
scroll to position [377, 0]
